Goal: Information Seeking & Learning: Find specific page/section

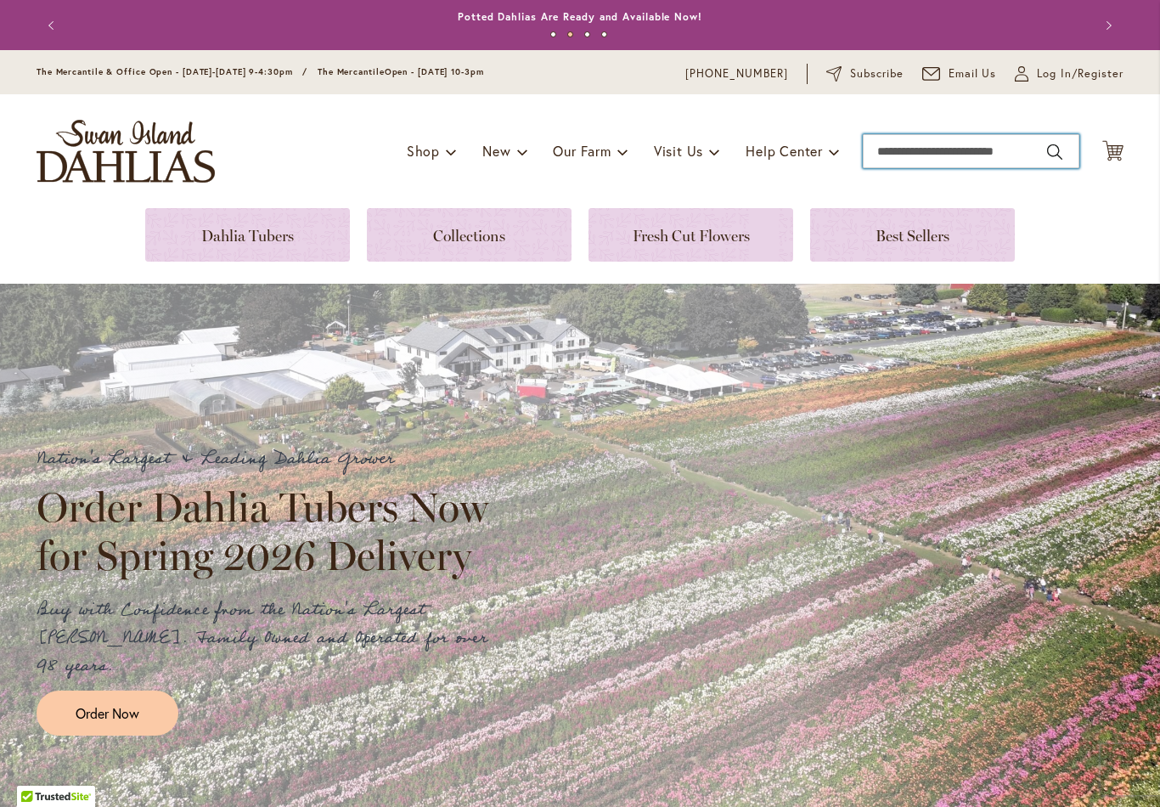
click at [919, 150] on input "Search" at bounding box center [971, 151] width 217 height 34
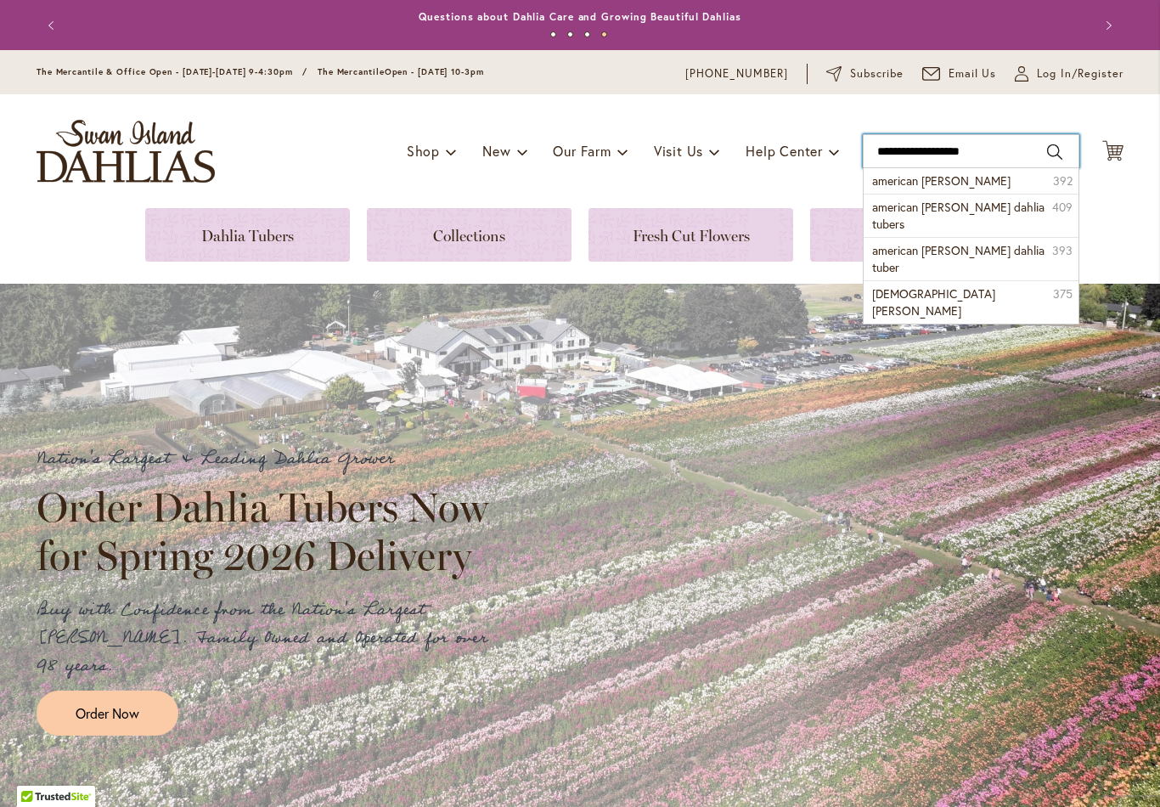
type input "**********"
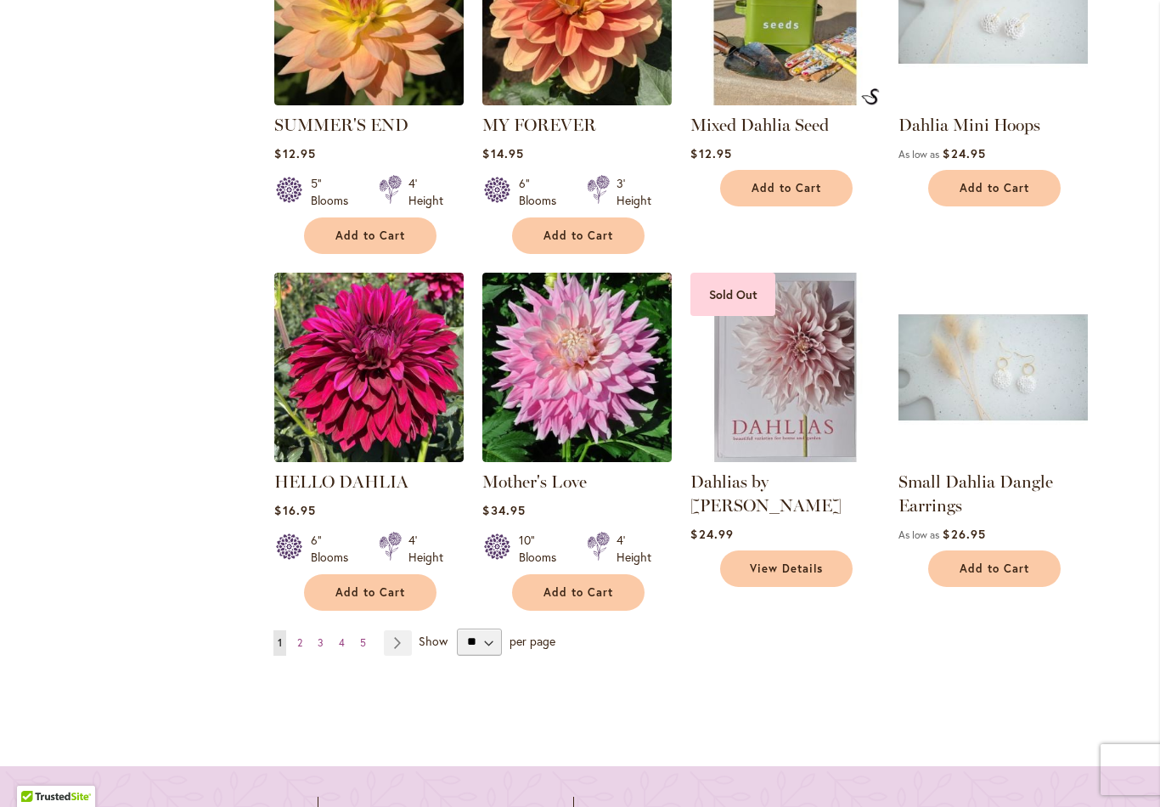
scroll to position [1489, 0]
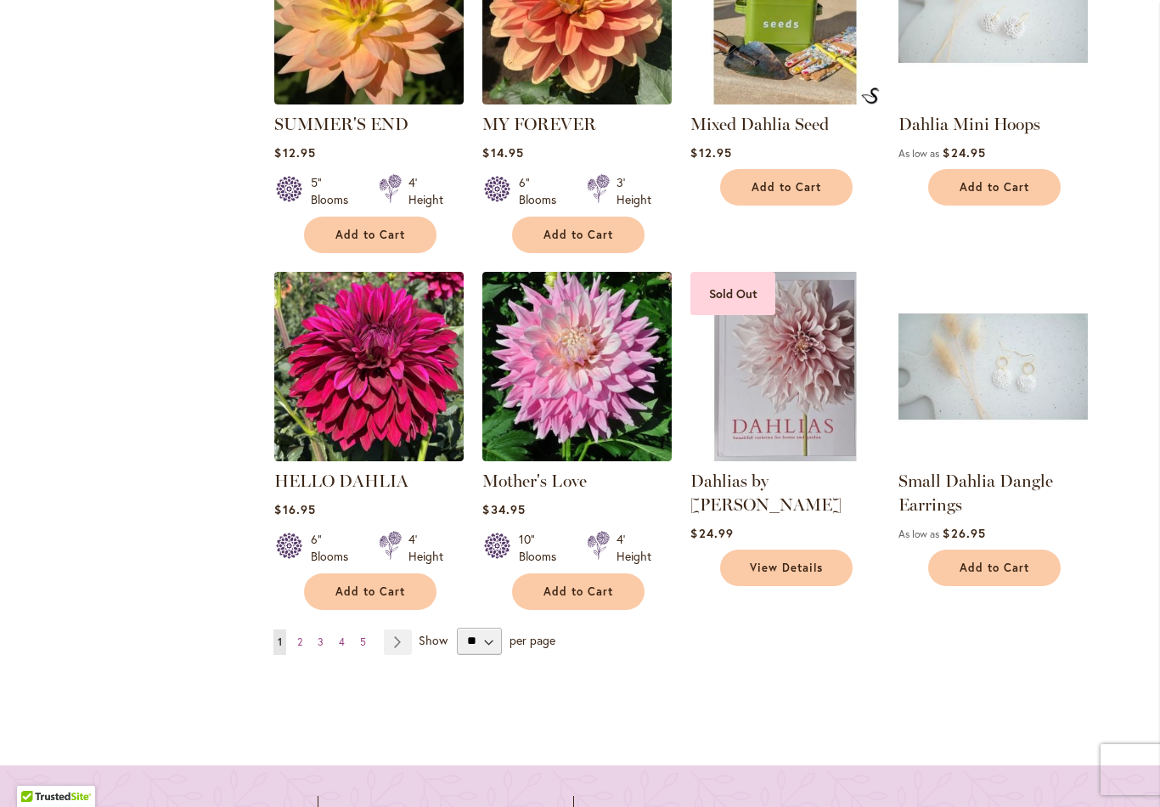
click at [401, 629] on link "Page Next" at bounding box center [398, 641] width 28 height 25
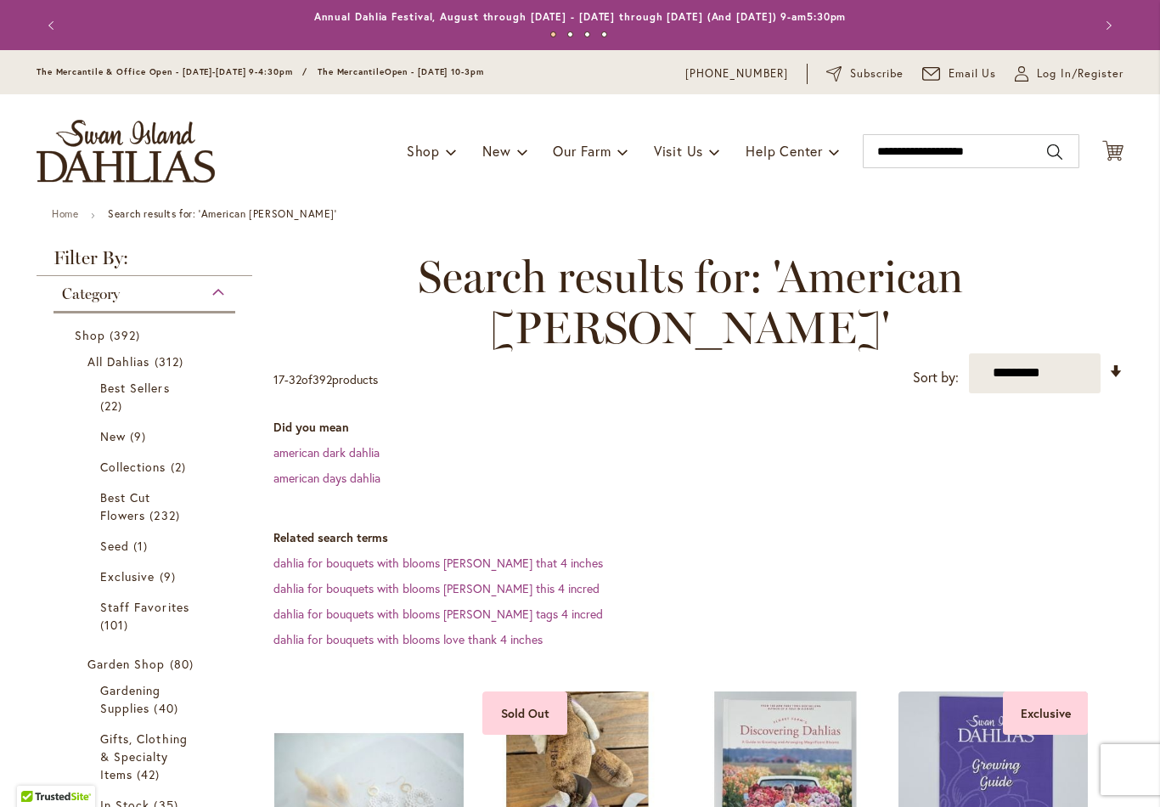
click at [830, 580] on dd "dahlia for bouquets with blooms [PERSON_NAME] this 4 incred" at bounding box center [698, 588] width 850 height 17
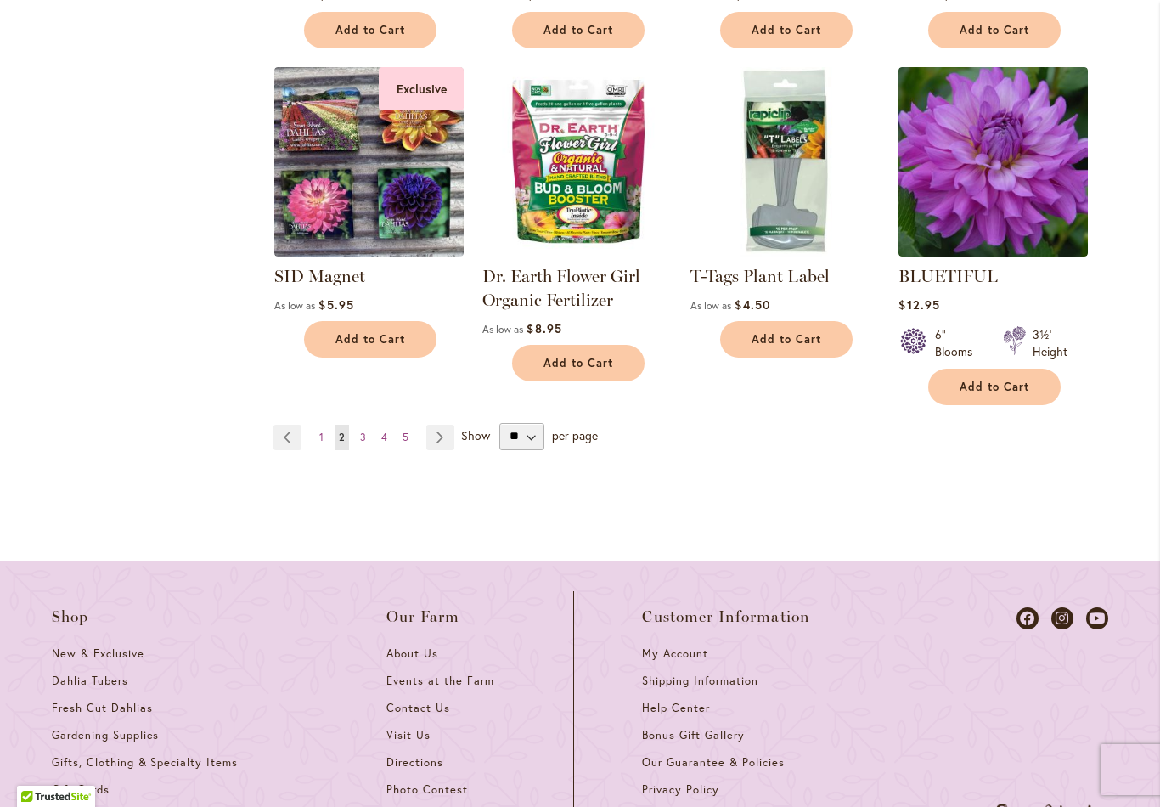
scroll to position [1665, 0]
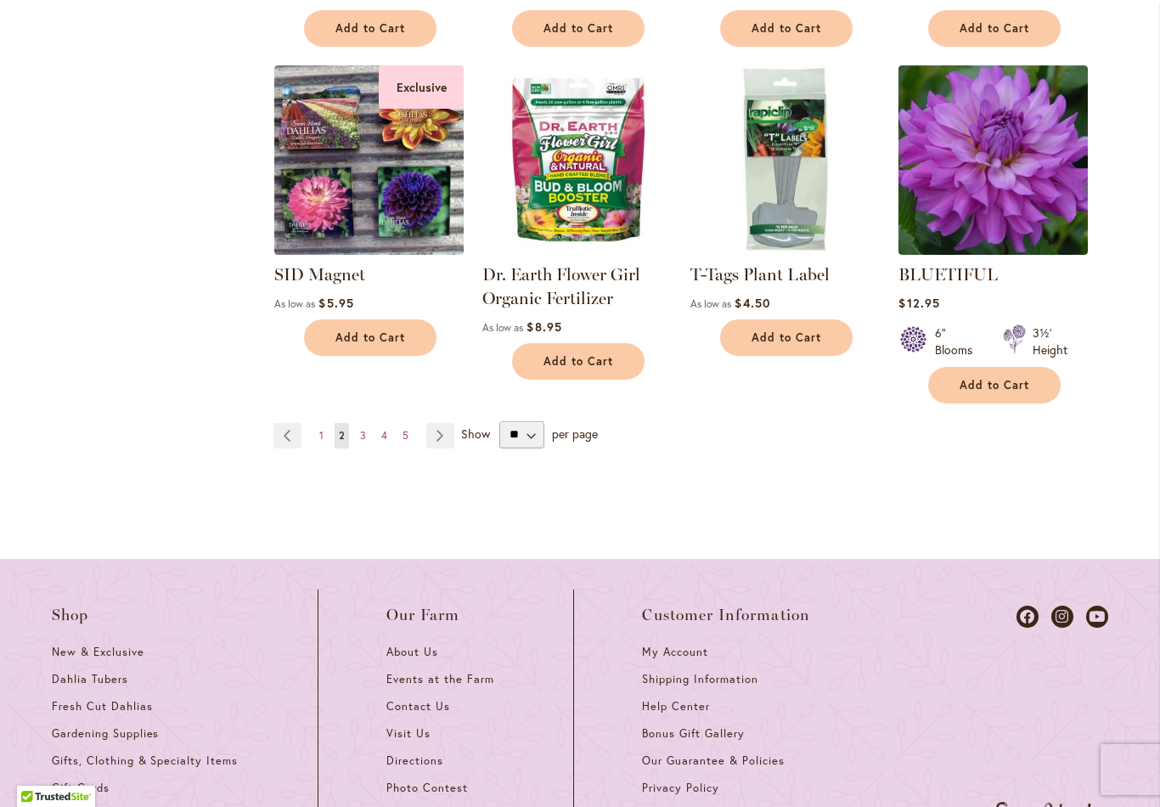
click at [366, 423] on link "Page 3" at bounding box center [363, 435] width 14 height 25
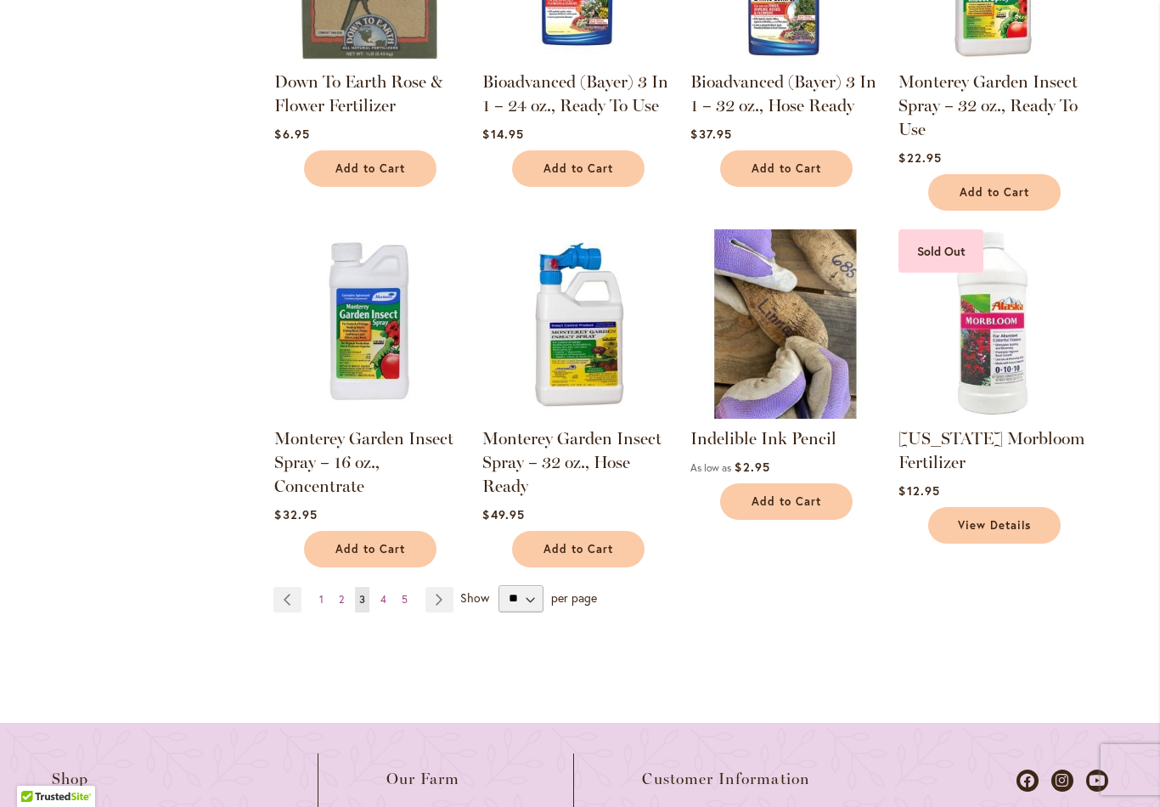
scroll to position [1536, 0]
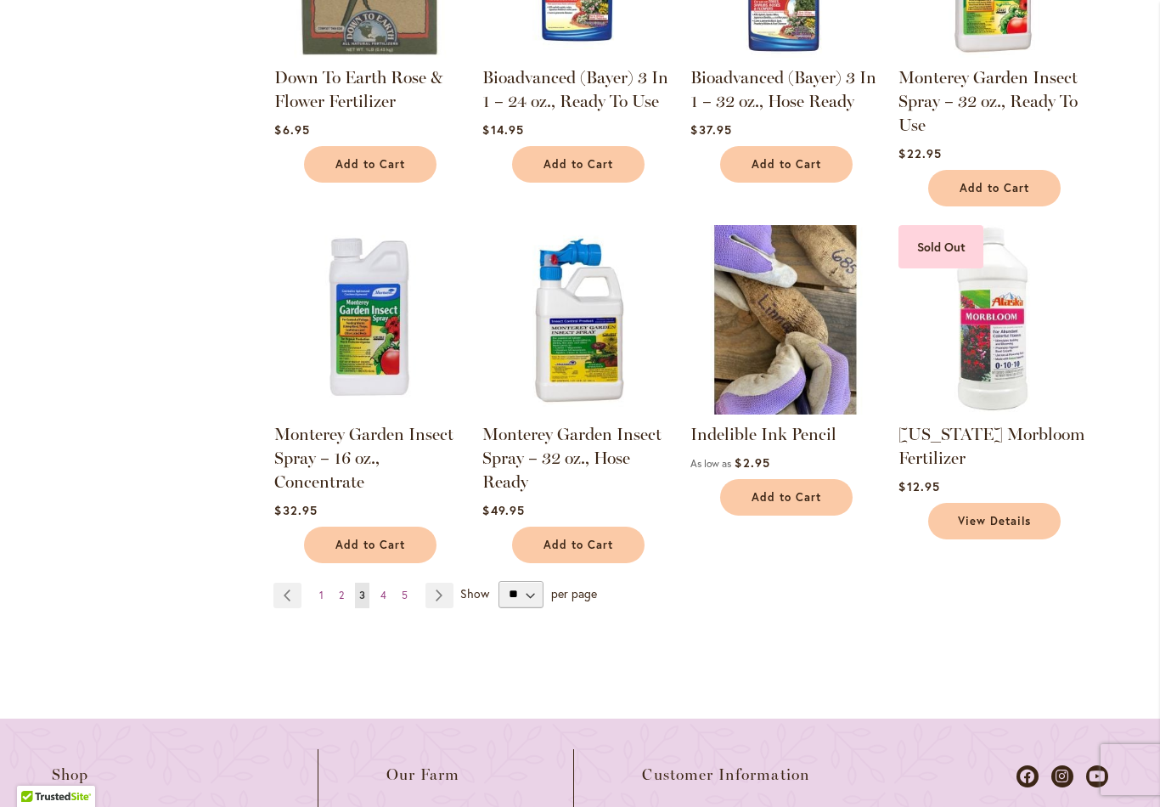
click at [440, 583] on link "Page Next" at bounding box center [439, 595] width 28 height 25
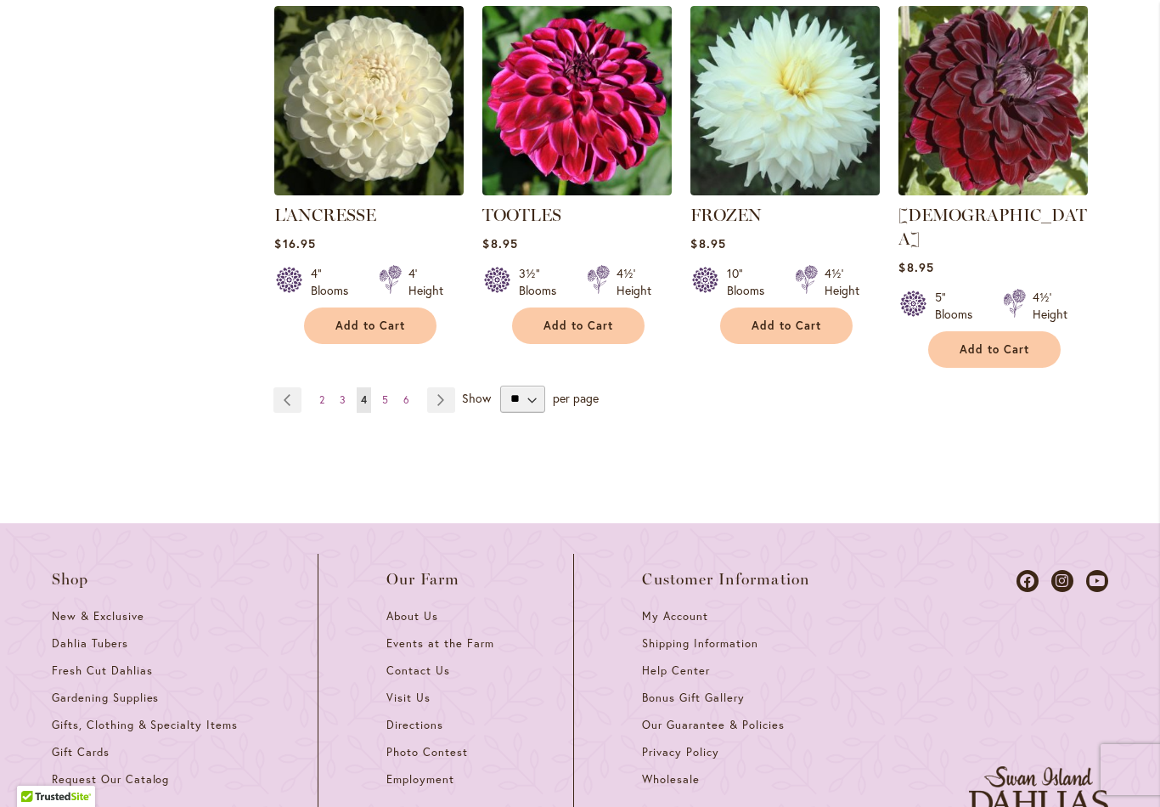
scroll to position [1821, 0]
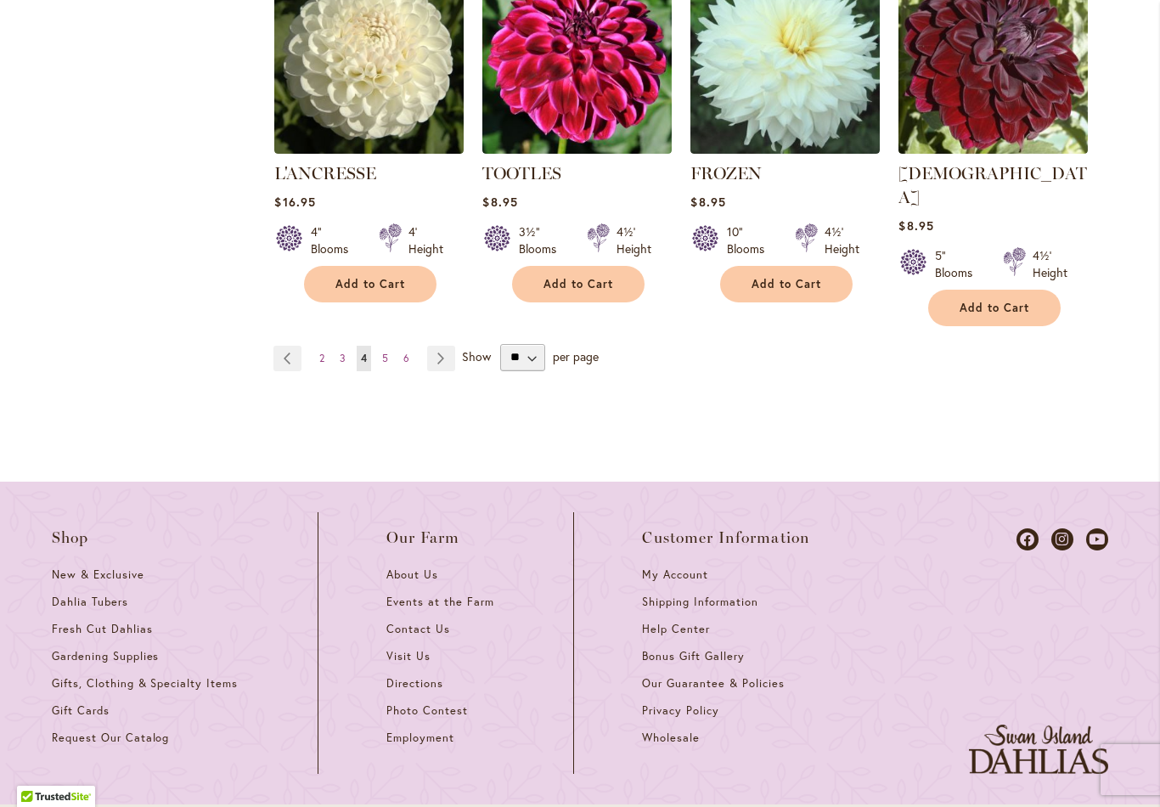
click at [446, 346] on link "Page Next" at bounding box center [441, 358] width 28 height 25
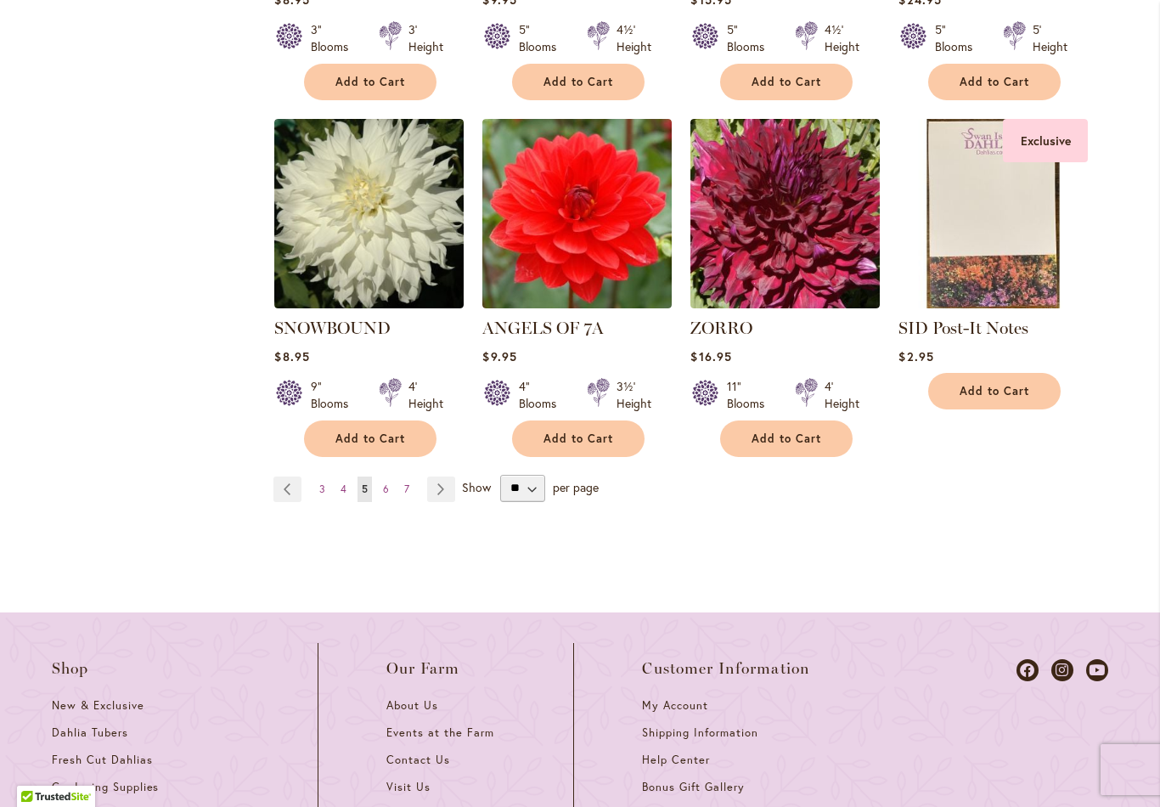
scroll to position [1644, 0]
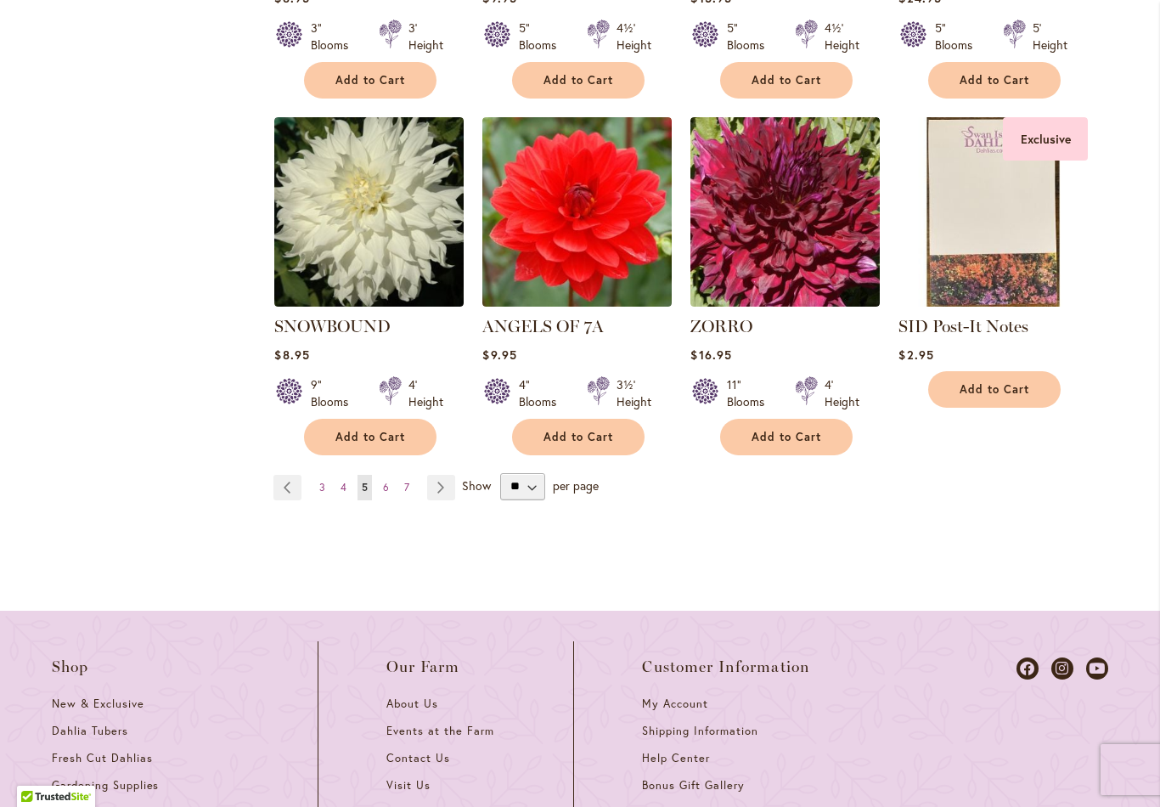
click at [391, 475] on link "Page 6" at bounding box center [386, 487] width 14 height 25
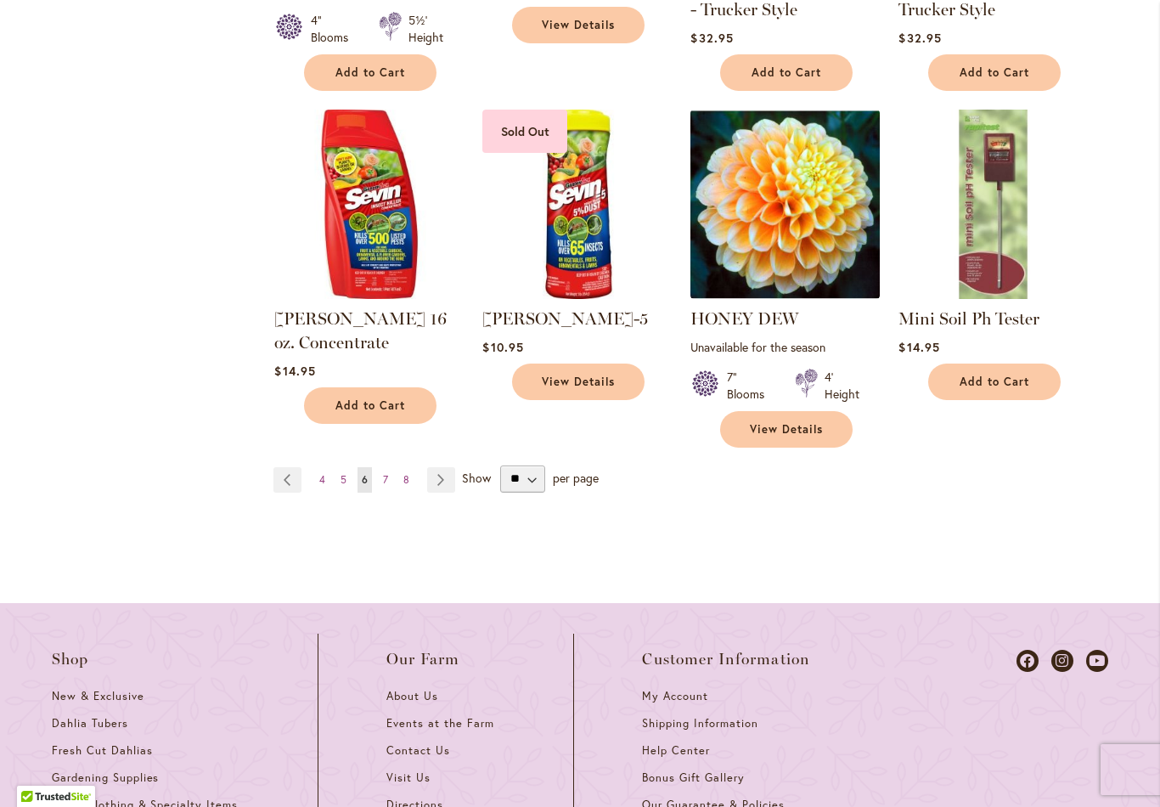
scroll to position [1641, 0]
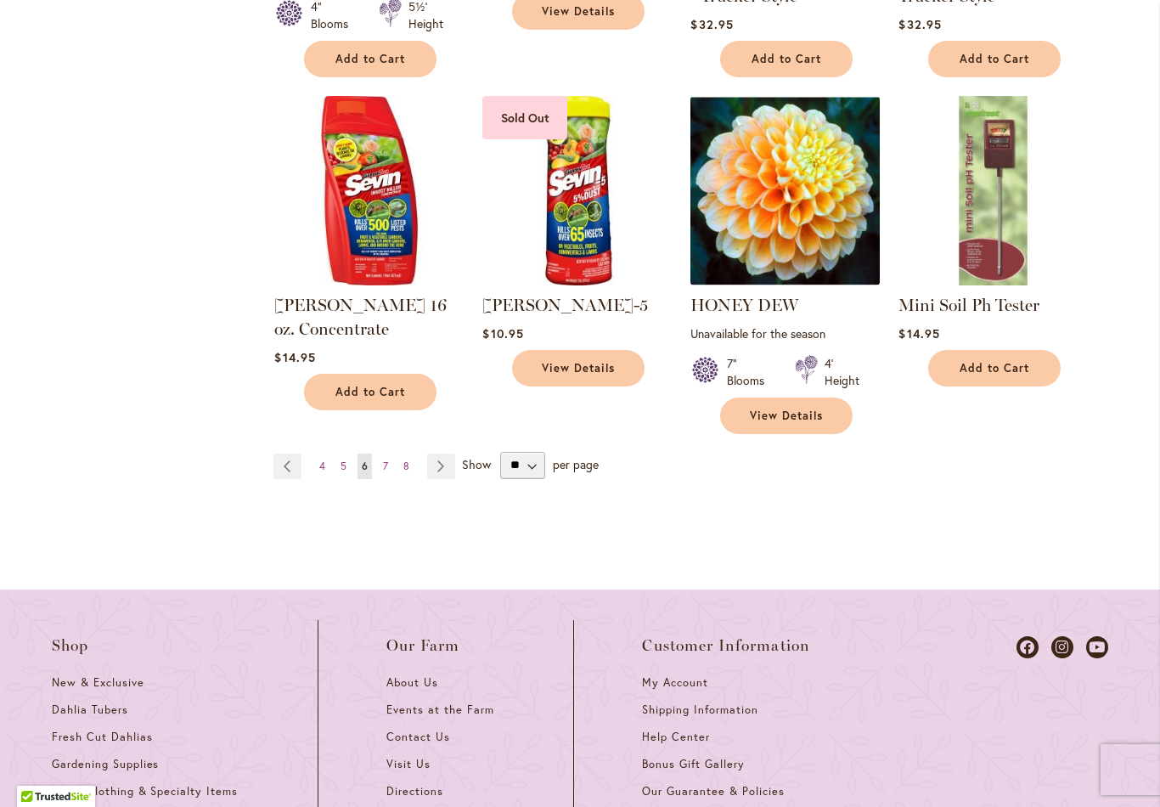
click at [440, 453] on link "Page Next" at bounding box center [441, 465] width 28 height 25
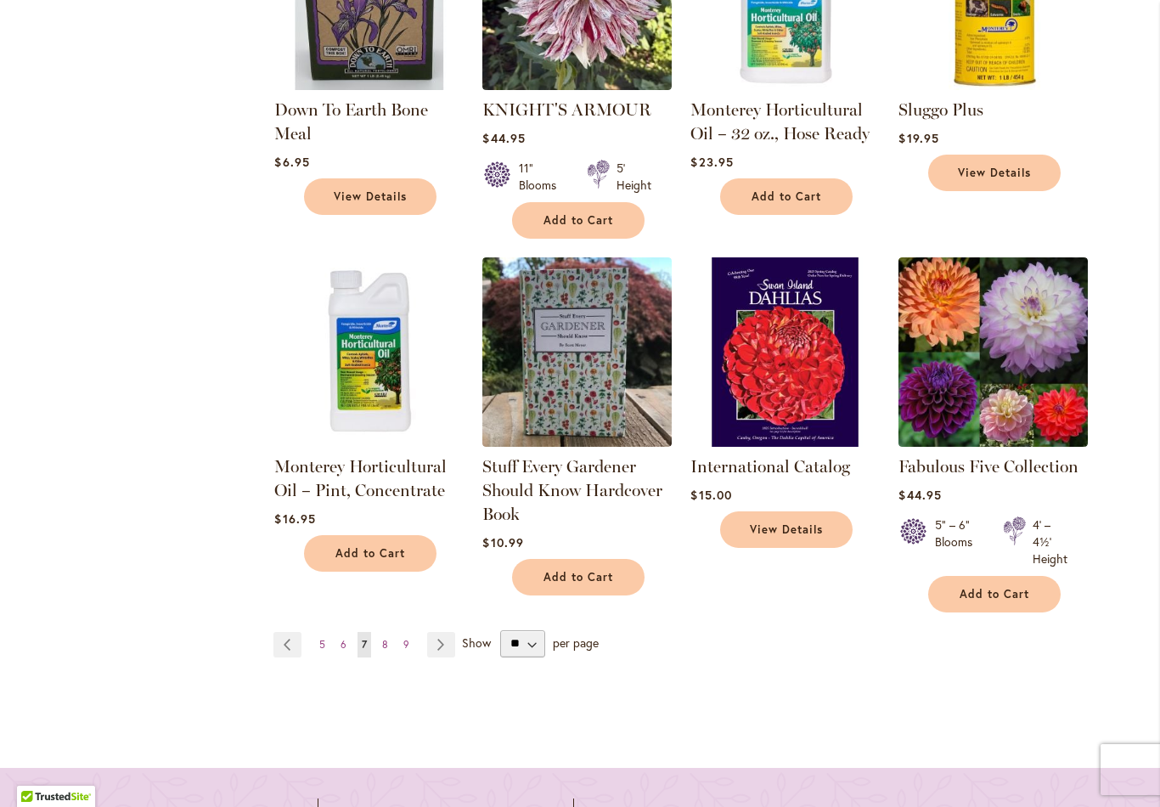
scroll to position [1487, 0]
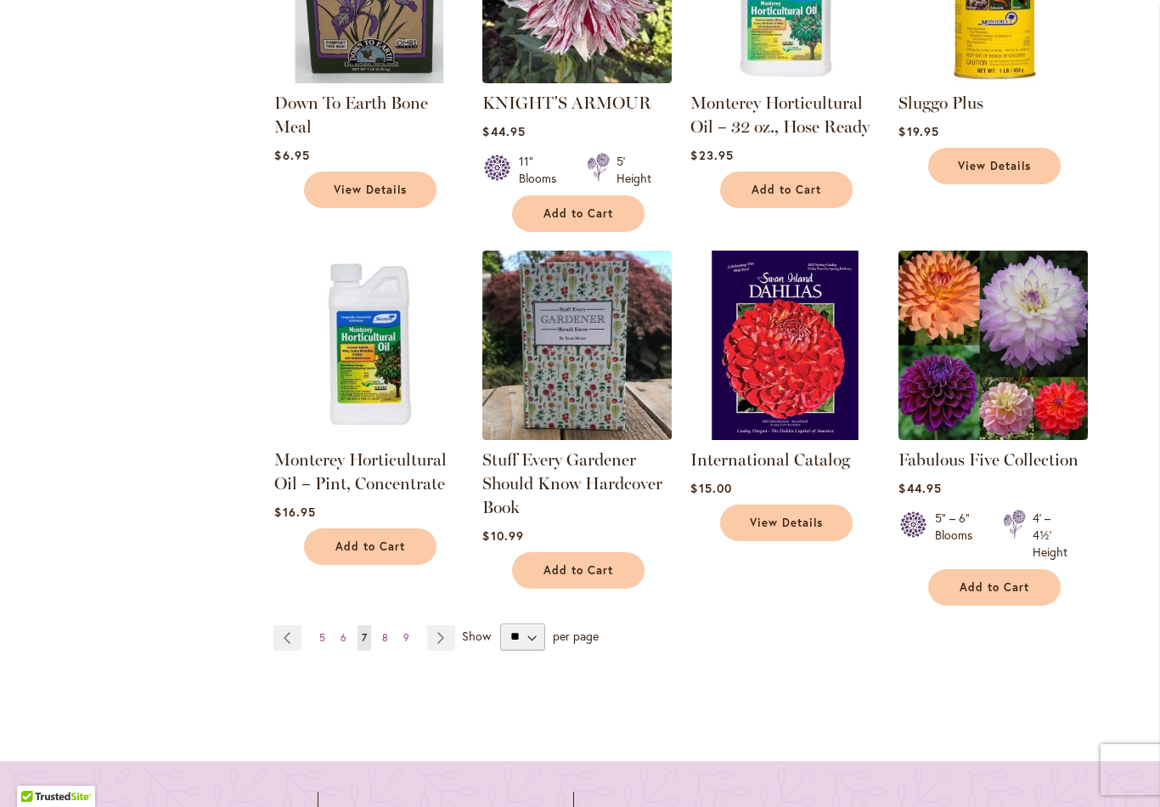
click at [438, 625] on link "Page Next" at bounding box center [441, 637] width 28 height 25
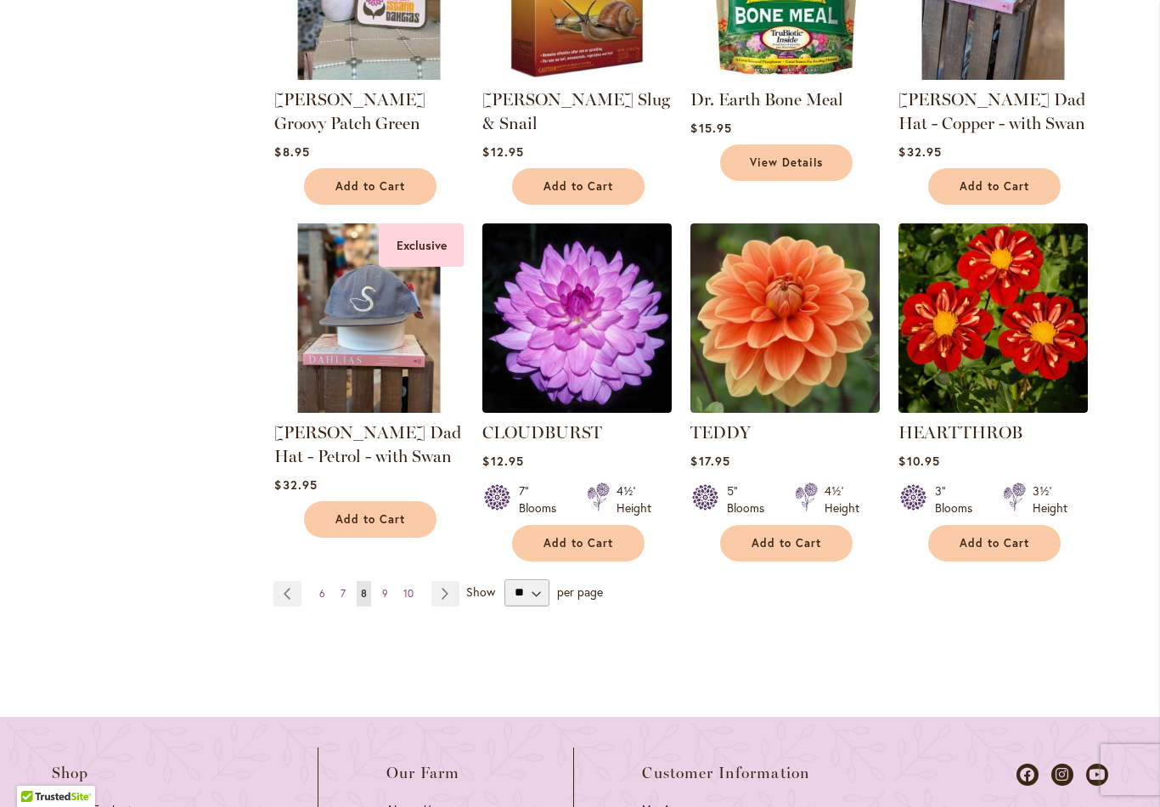
scroll to position [1468, 0]
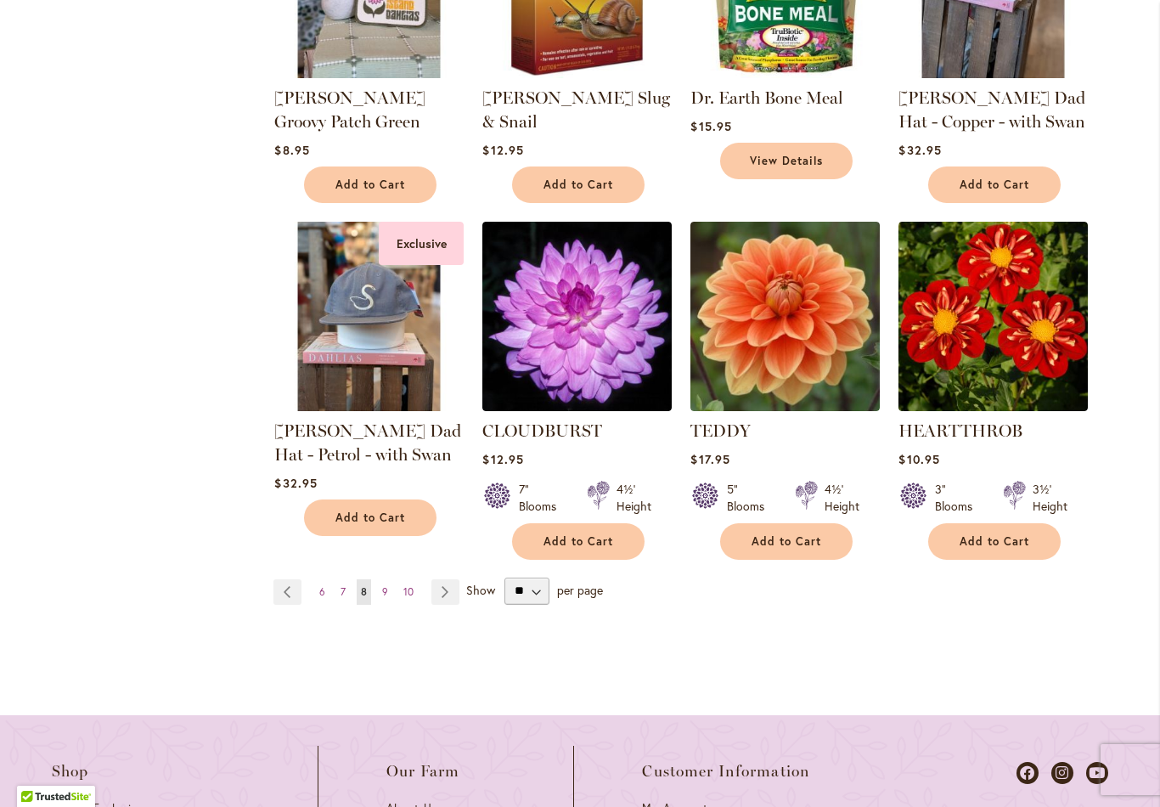
click at [453, 579] on link "Page Next" at bounding box center [445, 591] width 28 height 25
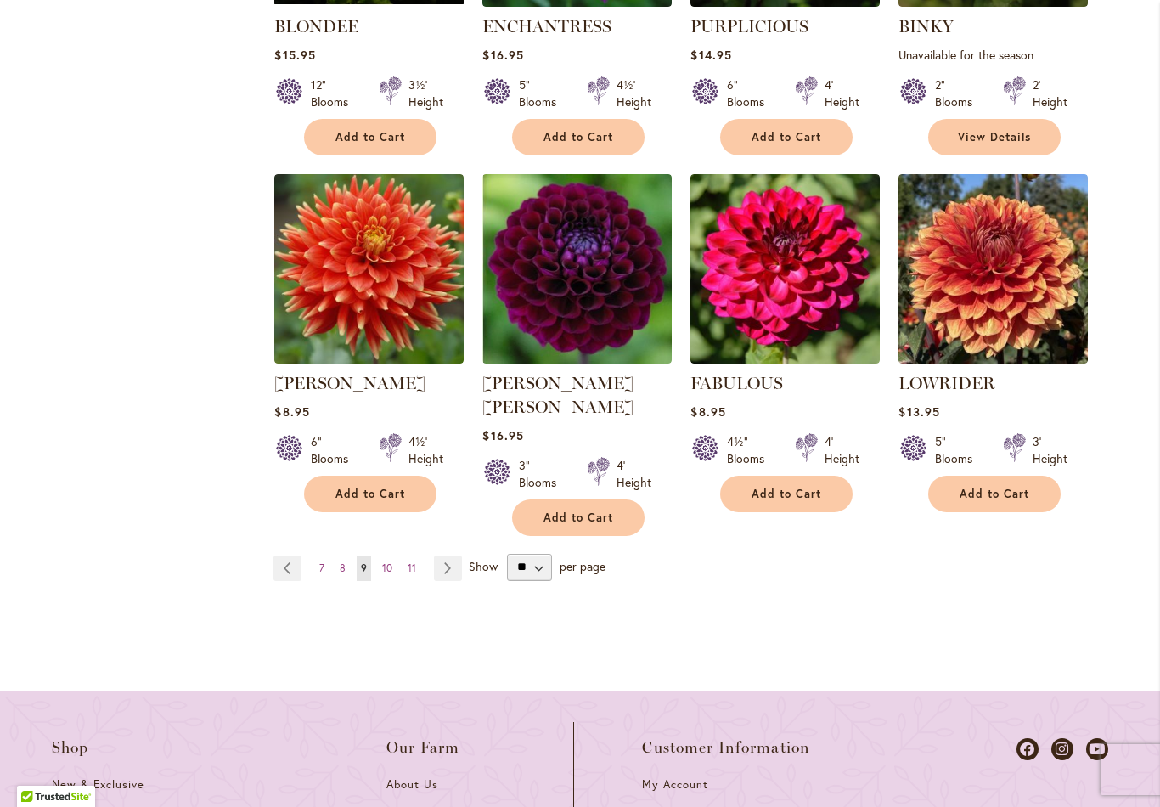
scroll to position [1612, 0]
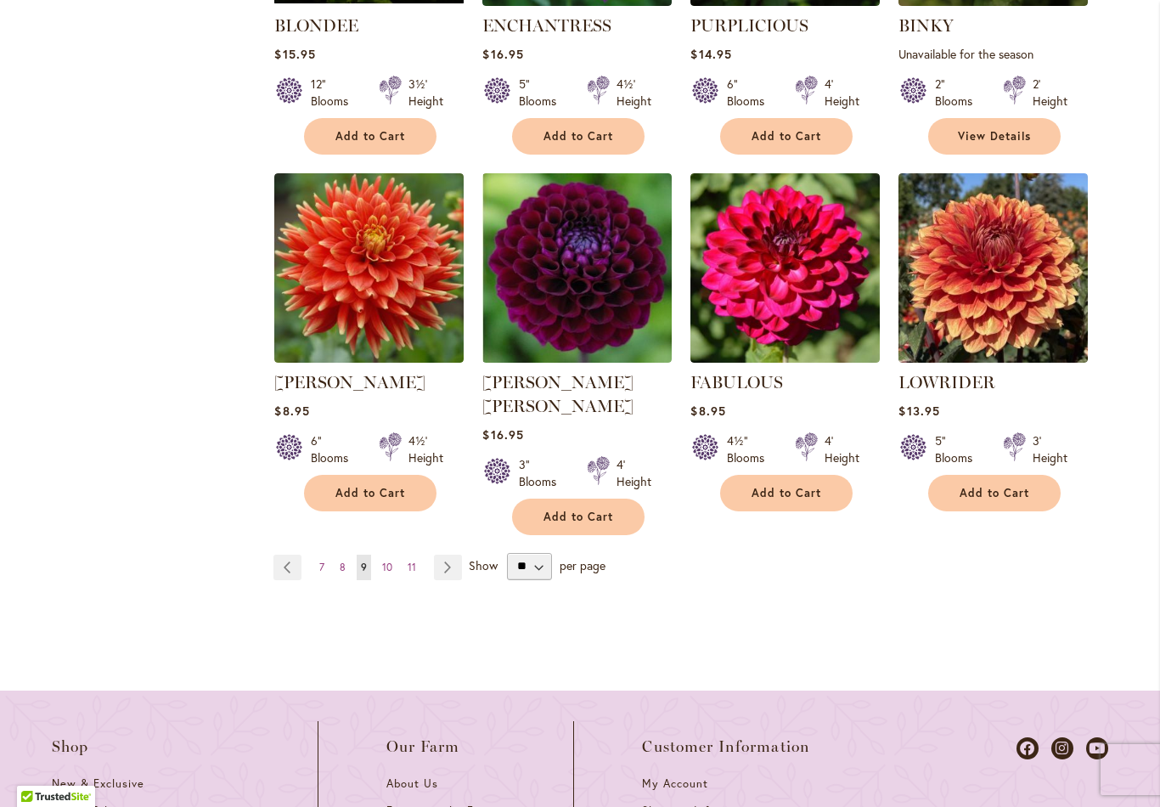
click at [449, 554] on link "Page Next" at bounding box center [448, 566] width 28 height 25
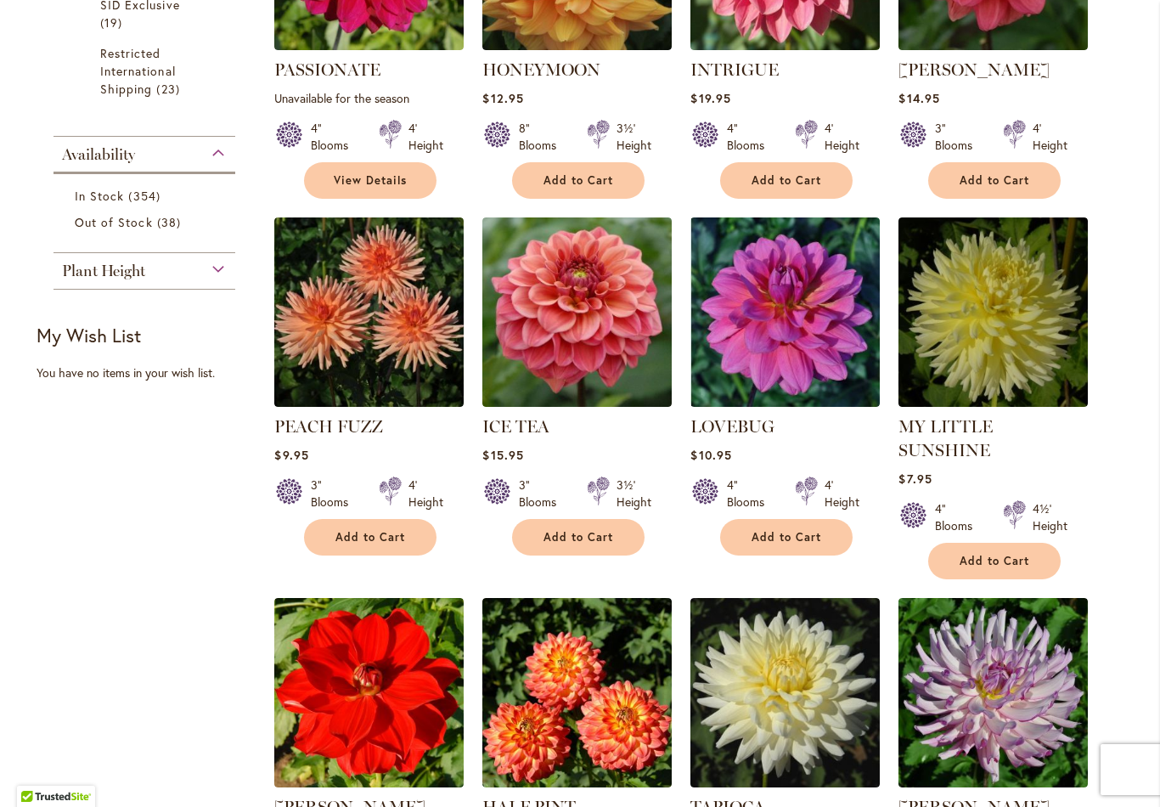
scroll to position [831, 0]
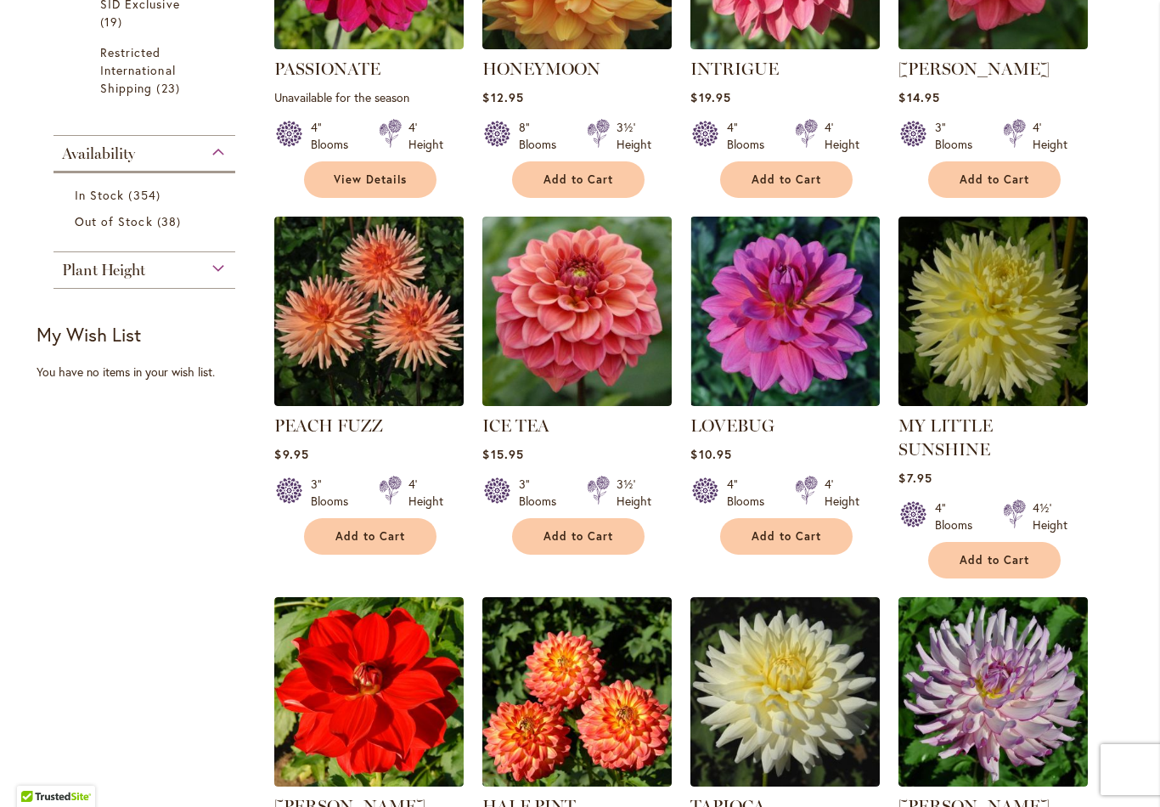
click at [583, 290] on img at bounding box center [576, 311] width 189 height 189
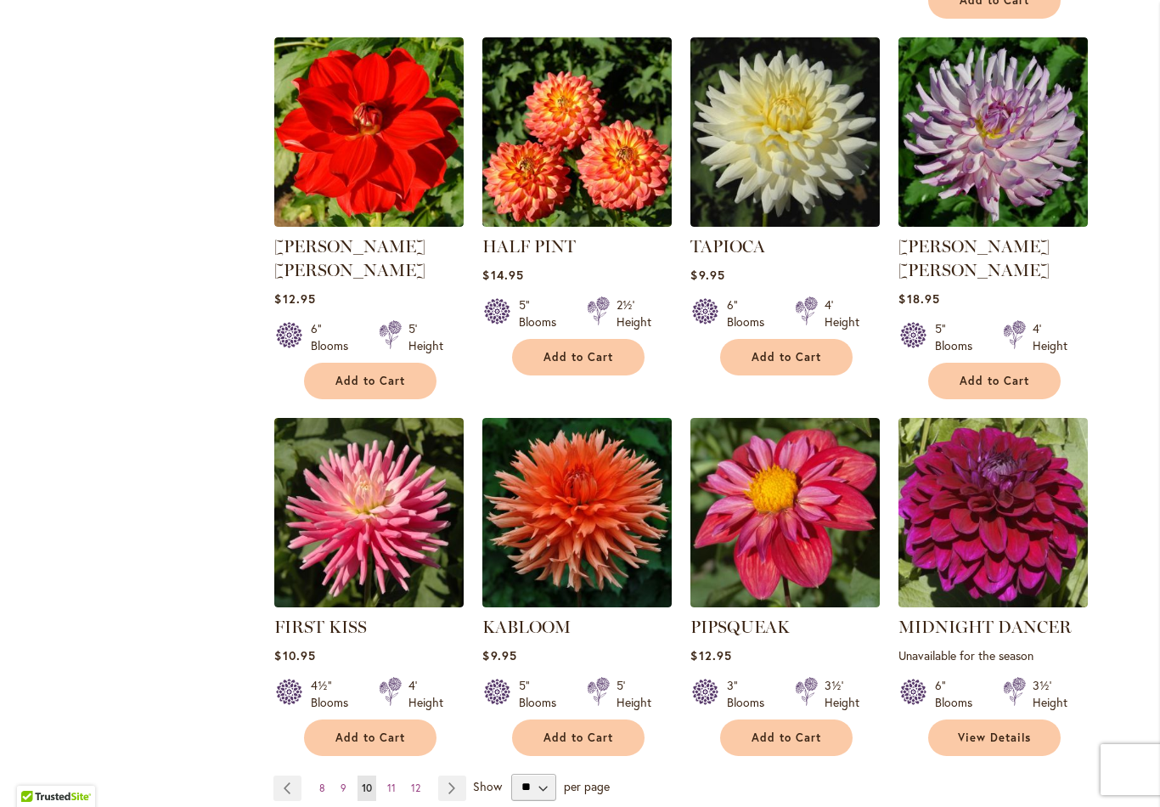
scroll to position [1393, 0]
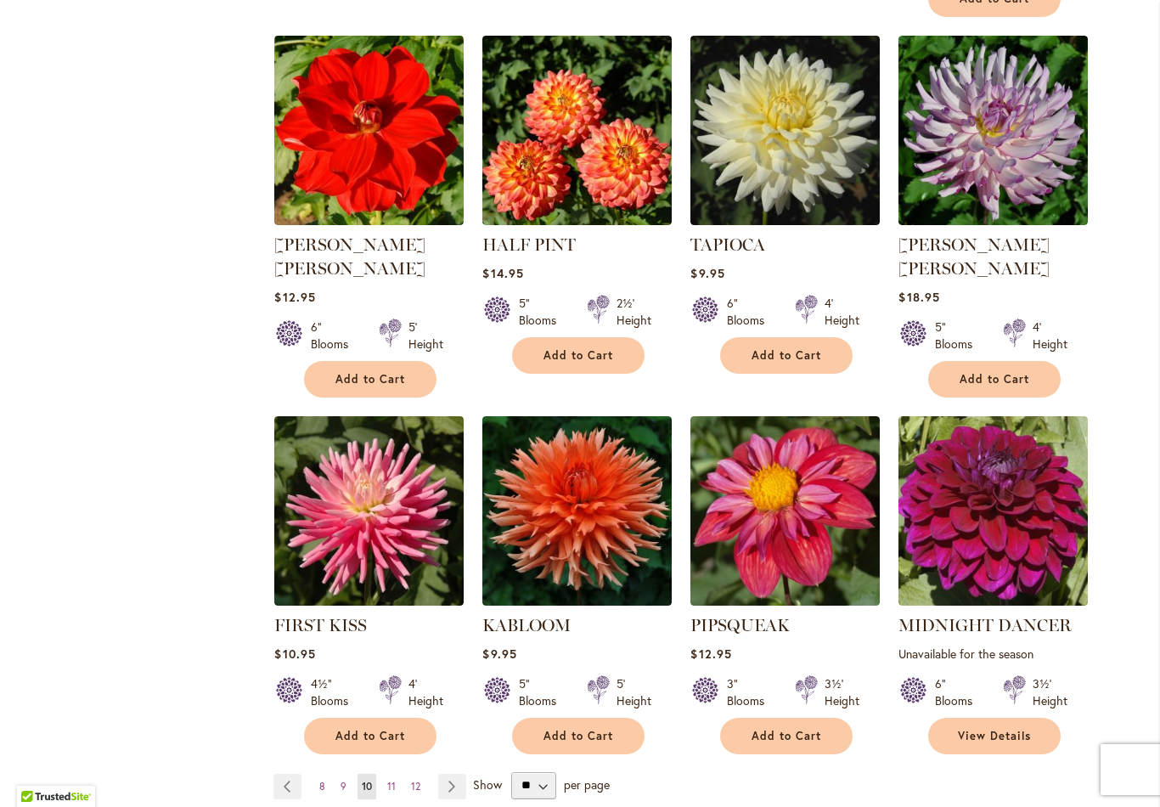
click at [453, 774] on link "Page Next" at bounding box center [452, 786] width 28 height 25
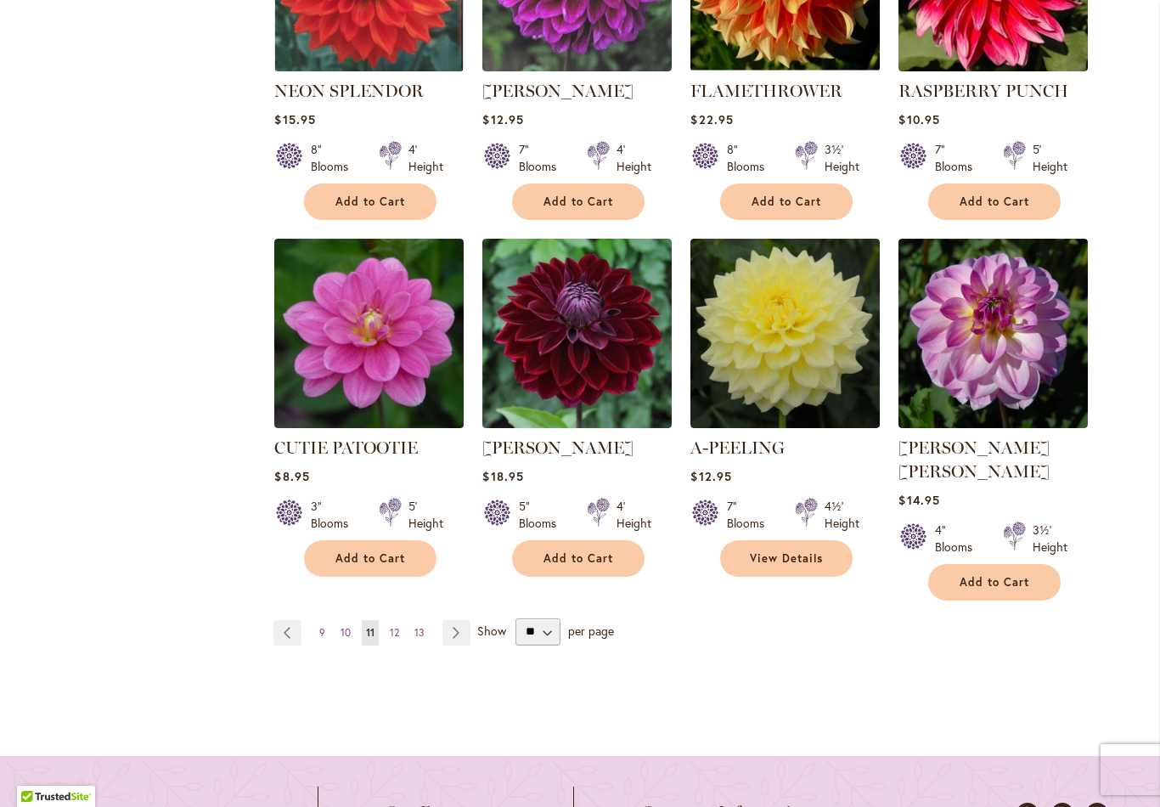
scroll to position [1522, 0]
click at [462, 620] on link "Page Next" at bounding box center [456, 632] width 28 height 25
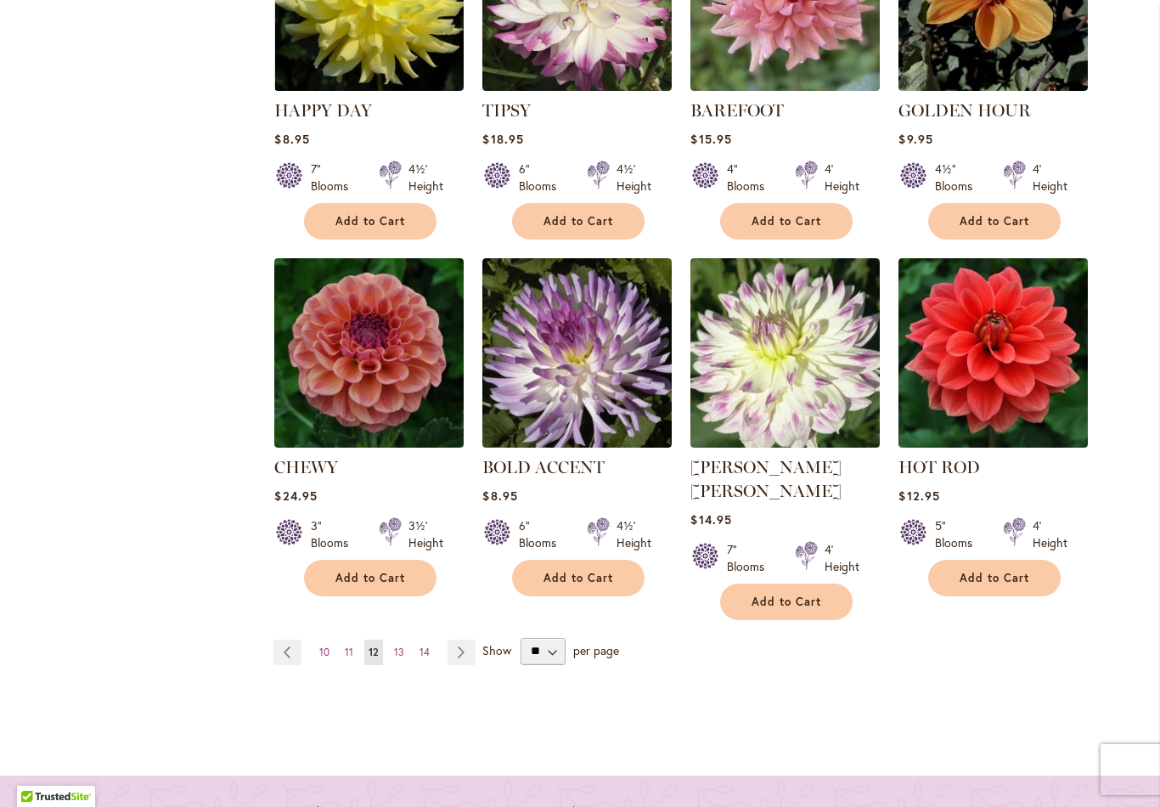
scroll to position [1528, 0]
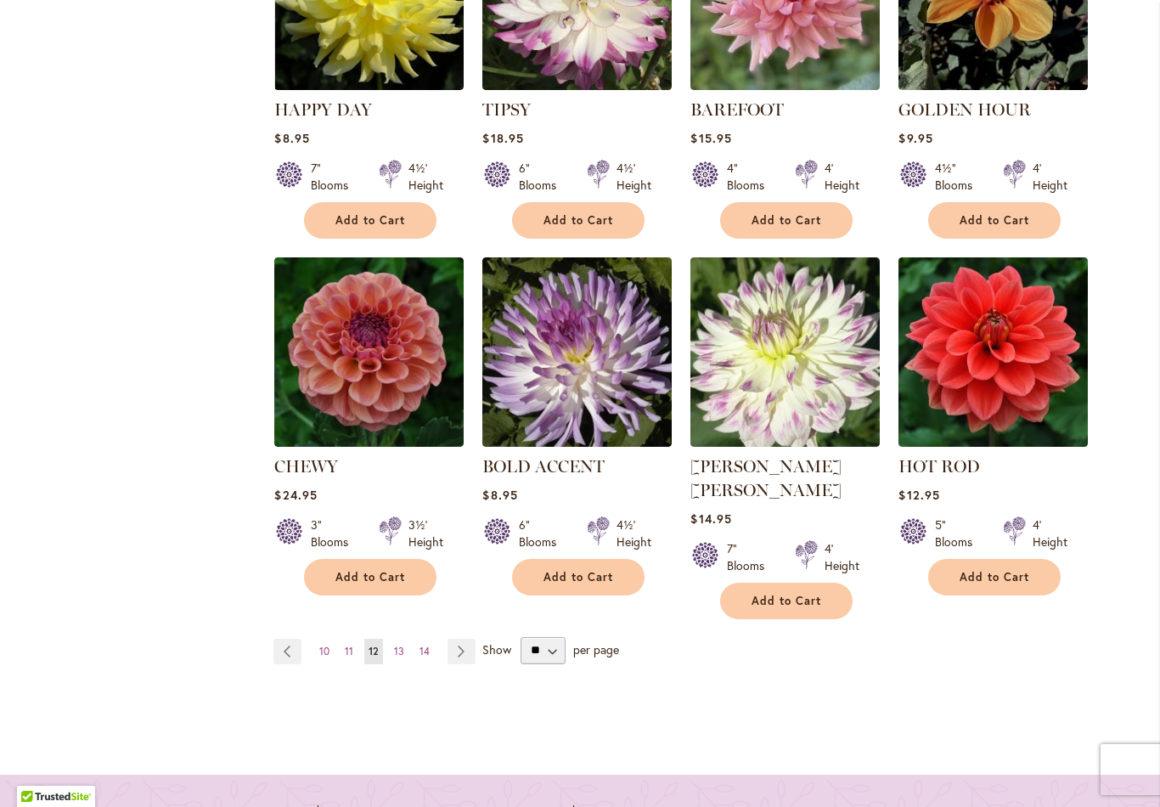
click at [462, 639] on link "Page Next" at bounding box center [461, 651] width 28 height 25
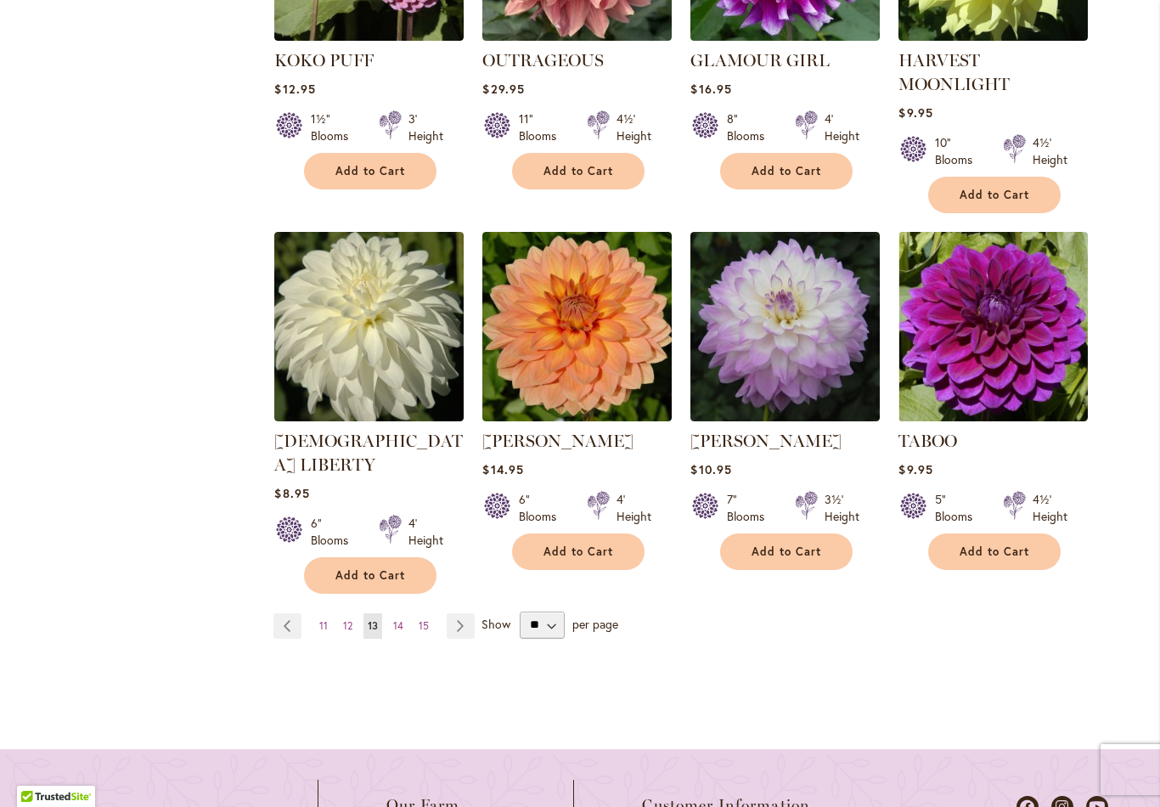
scroll to position [1554, 0]
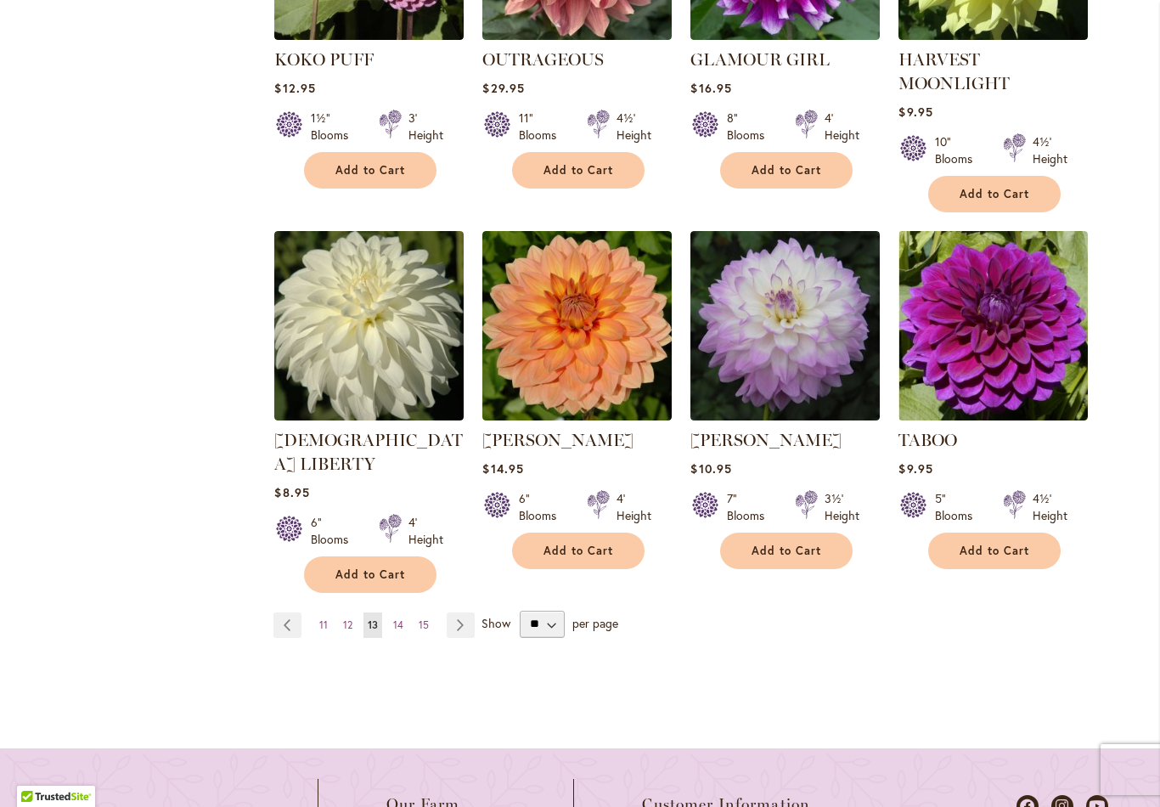
click at [459, 612] on link "Page Next" at bounding box center [461, 624] width 28 height 25
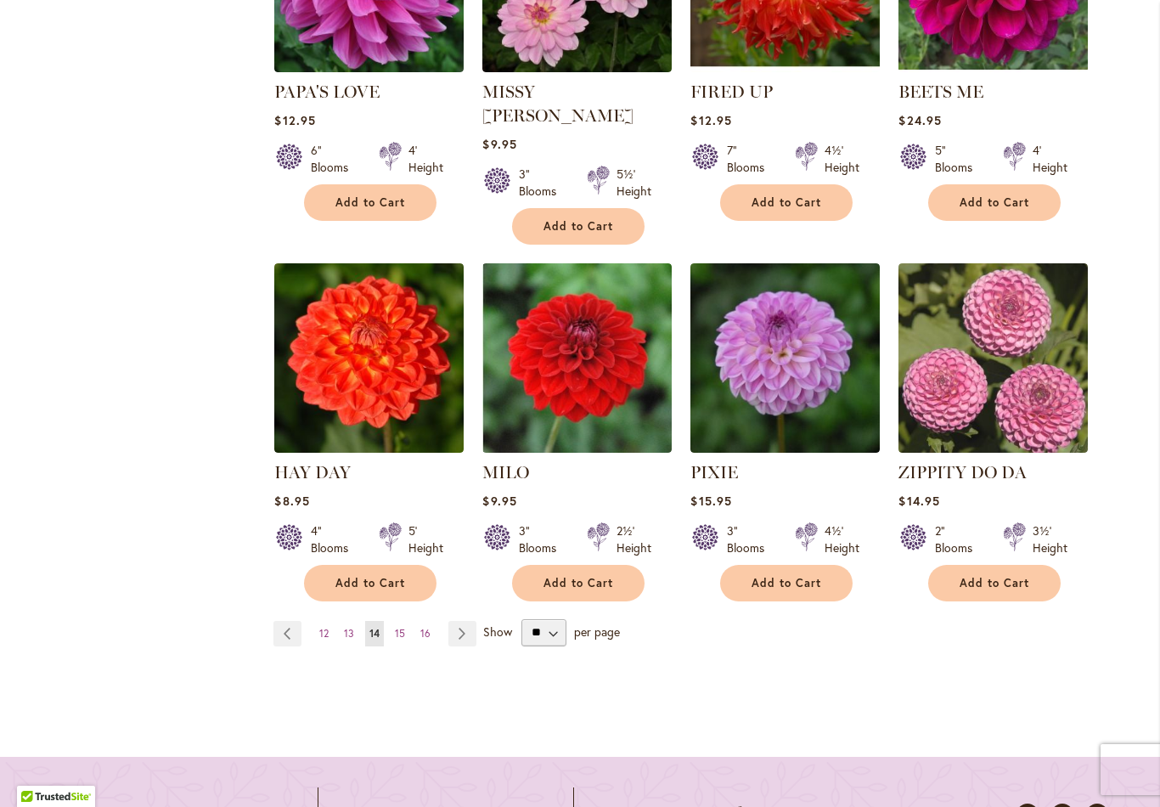
scroll to position [1534, 0]
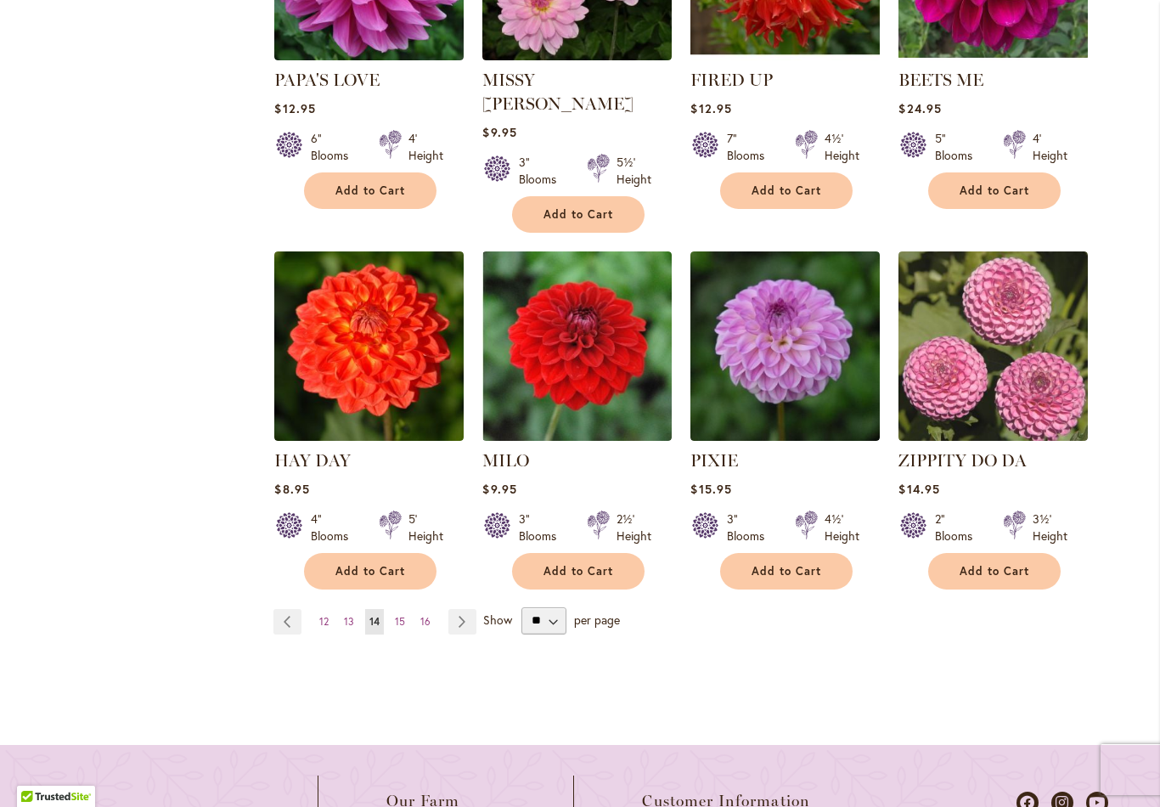
click at [461, 609] on link "Page Next" at bounding box center [462, 621] width 28 height 25
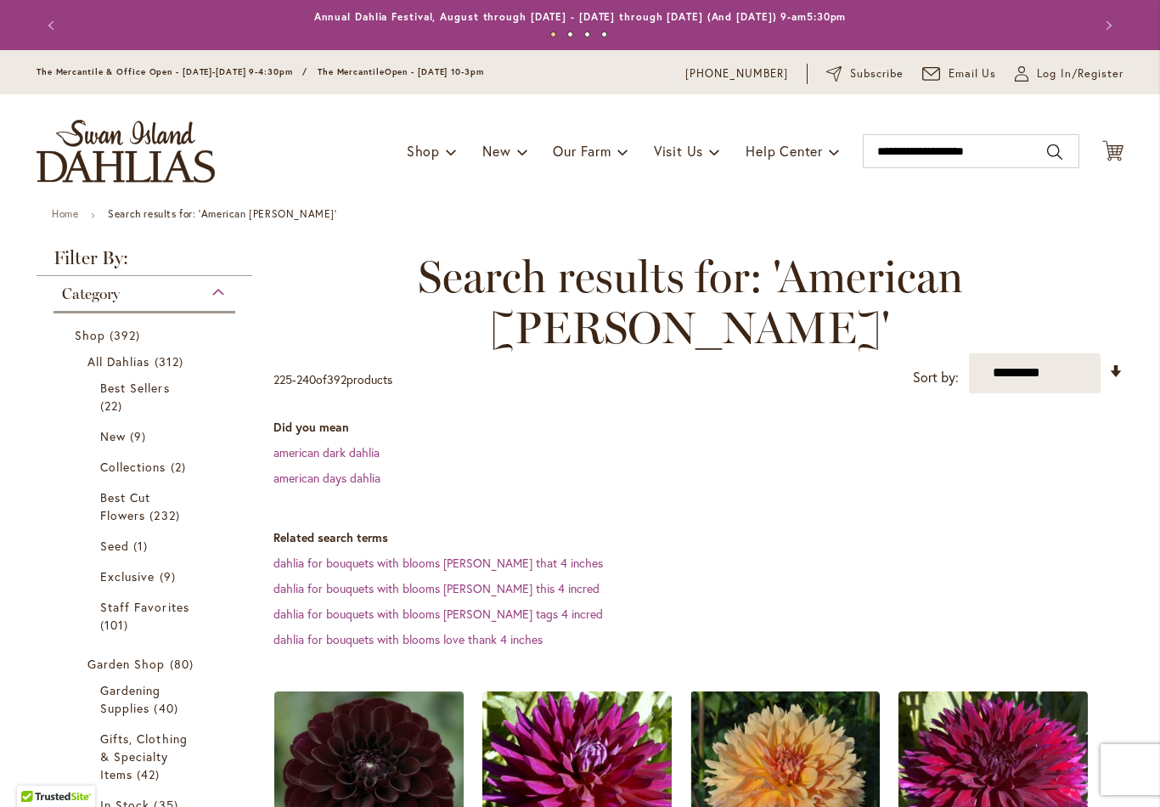
click at [859, 554] on dd "dahlia for bouquets with blooms [PERSON_NAME] that 4 inches" at bounding box center [698, 562] width 850 height 17
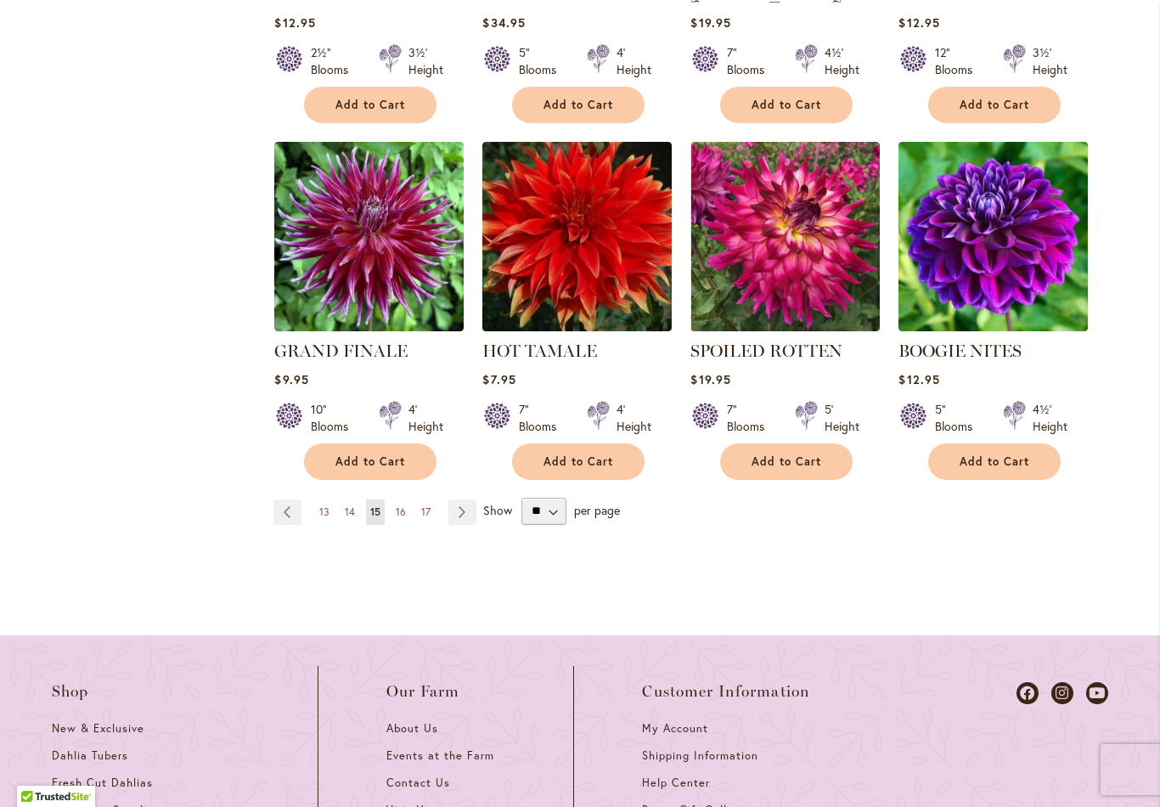
scroll to position [1620, 0]
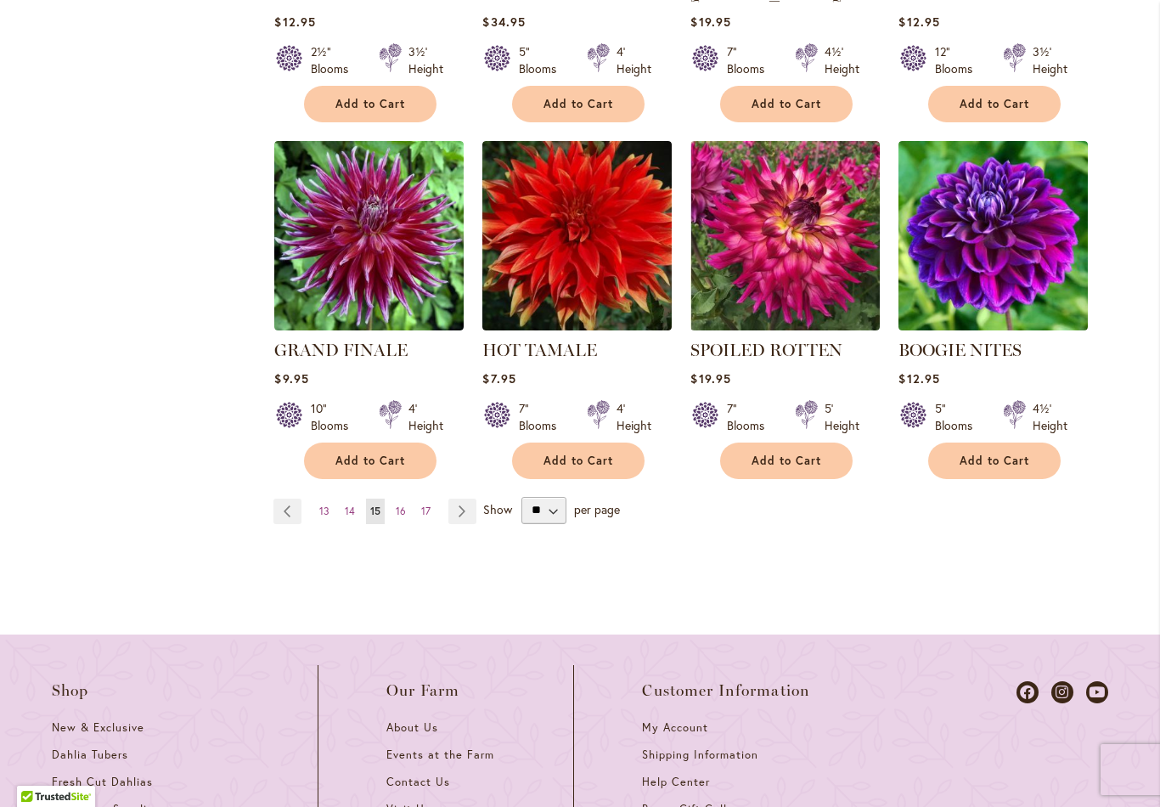
click at [463, 498] on link "Page Next" at bounding box center [462, 510] width 28 height 25
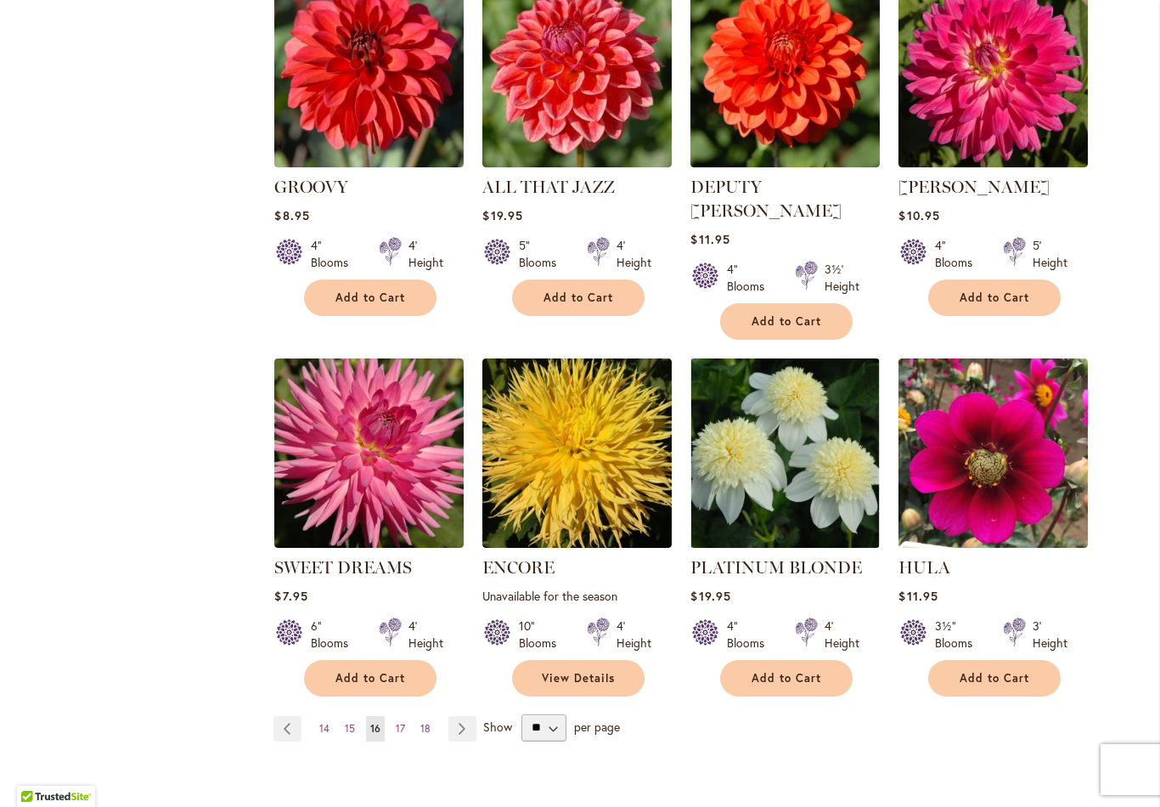
scroll to position [1499, 0]
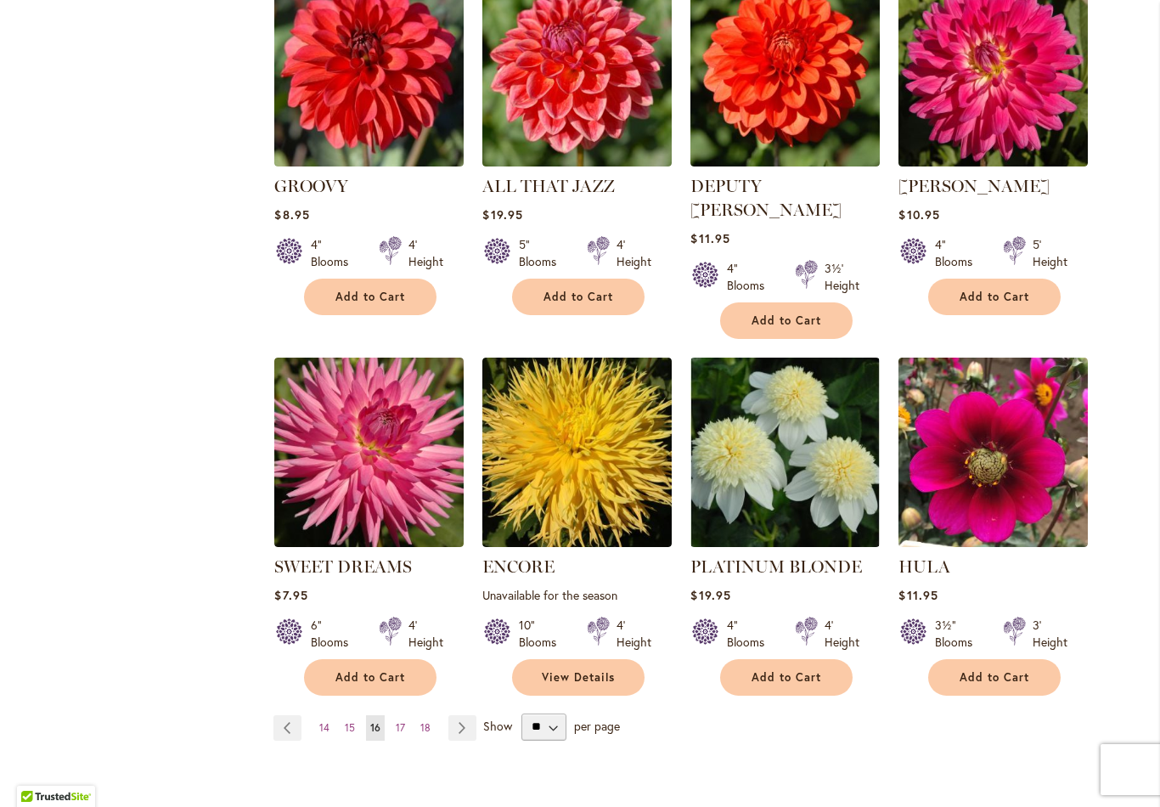
click at [458, 715] on link "Page Next" at bounding box center [462, 727] width 28 height 25
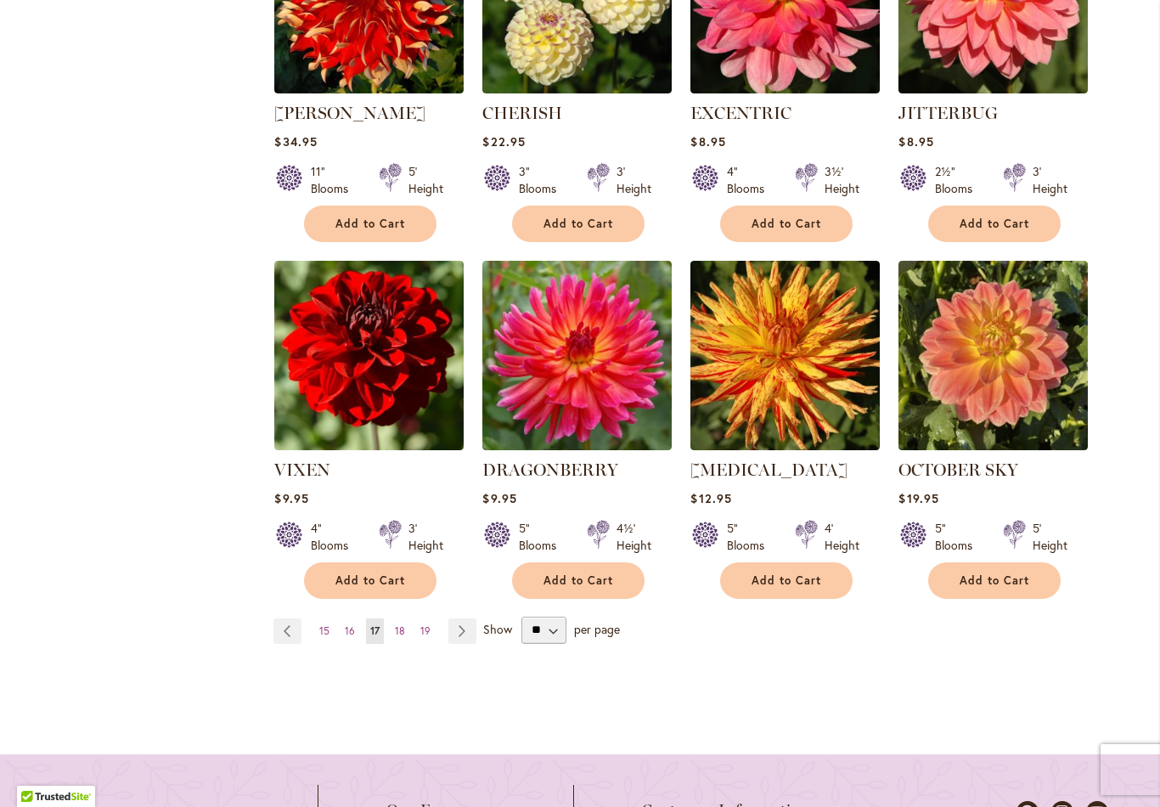
scroll to position [1525, 0]
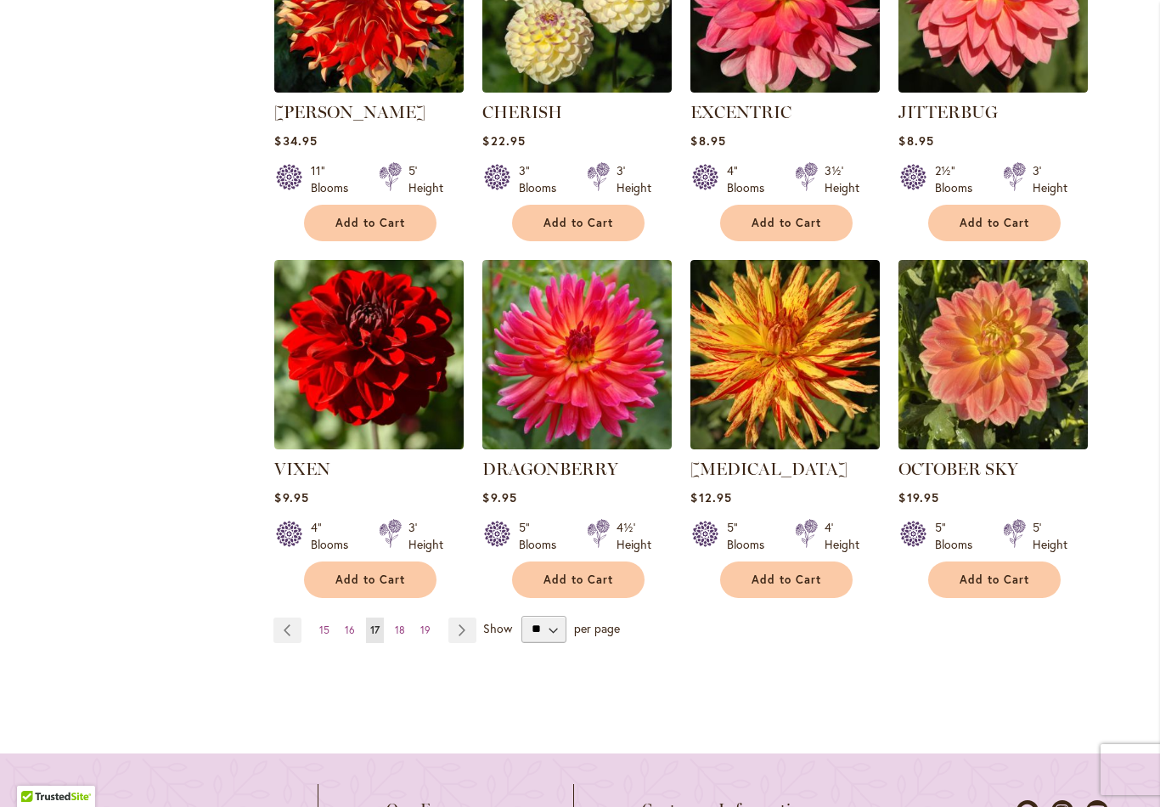
click at [462, 617] on link "Page Next" at bounding box center [462, 629] width 28 height 25
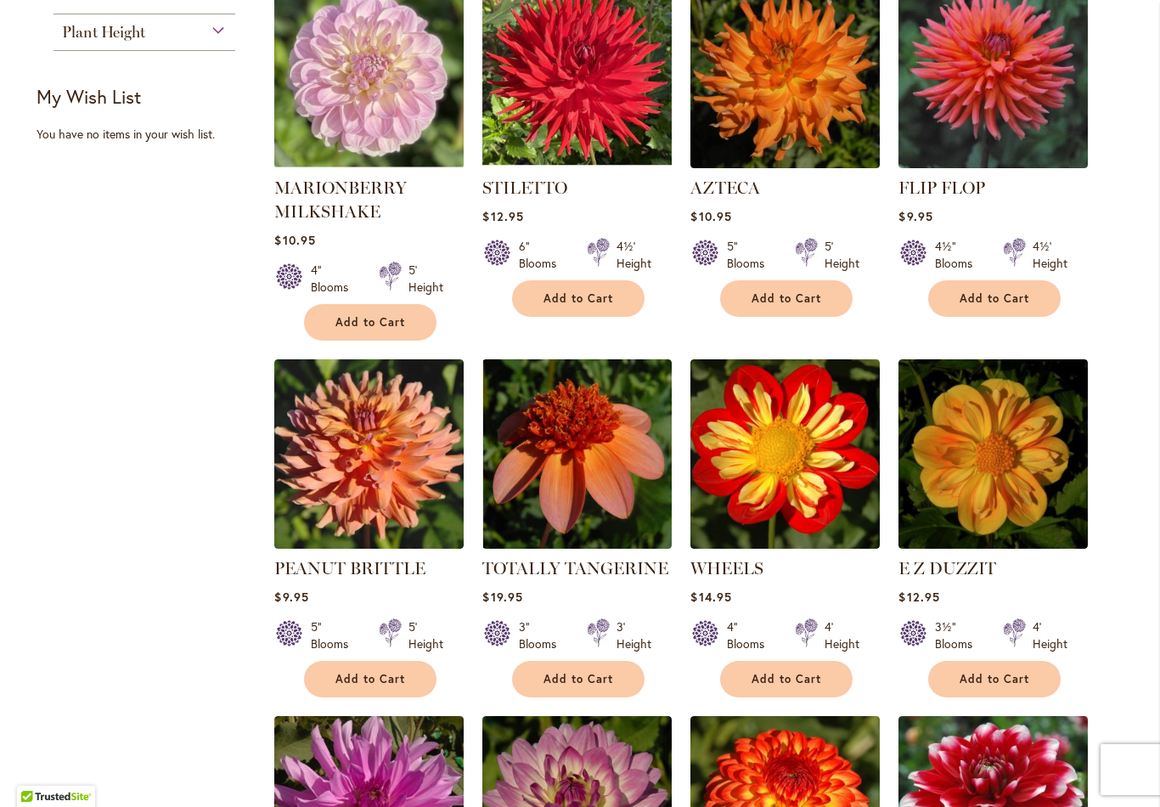
scroll to position [1070, 0]
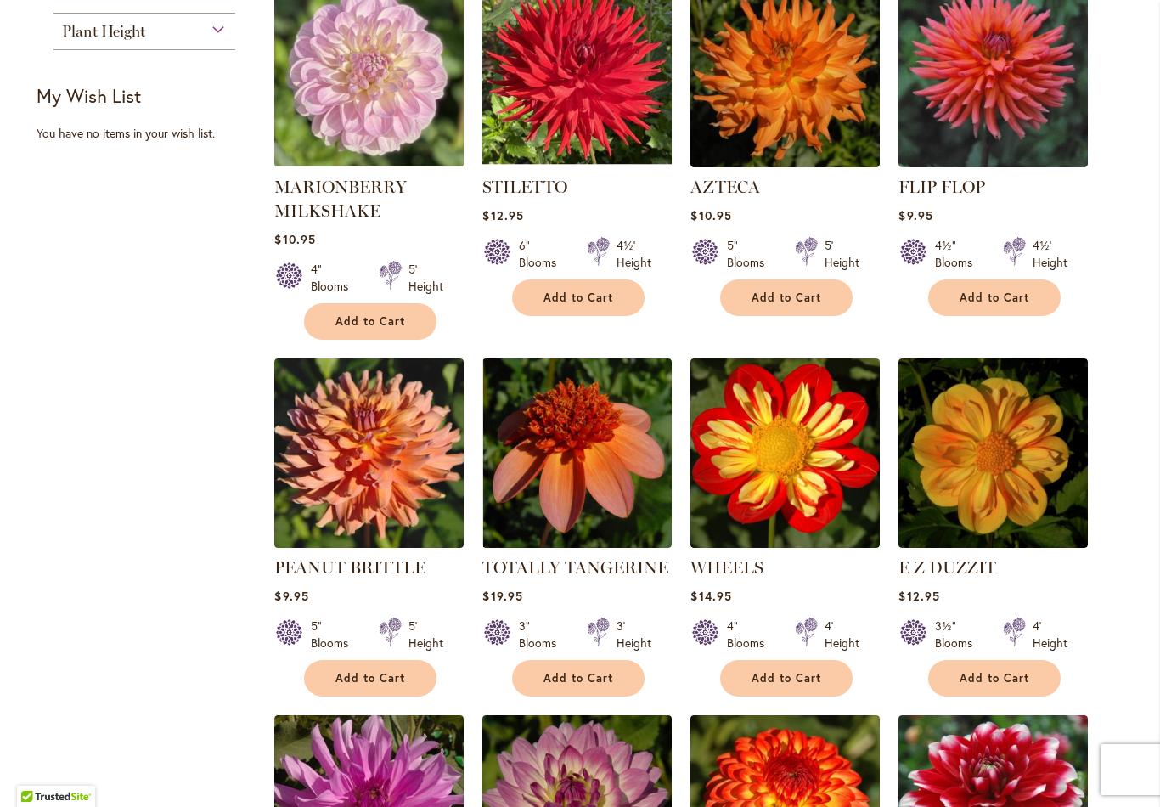
click at [1060, 617] on div "4' Height" at bounding box center [1050, 634] width 35 height 34
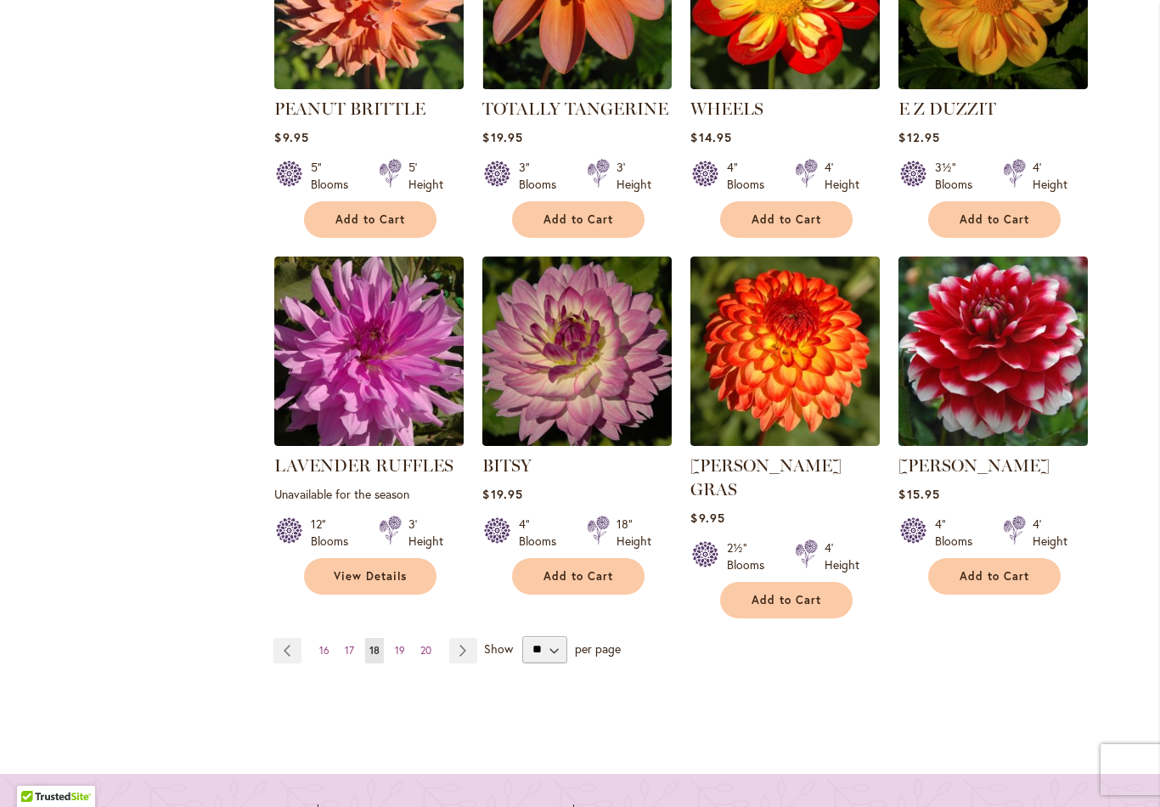
scroll to position [1529, 0]
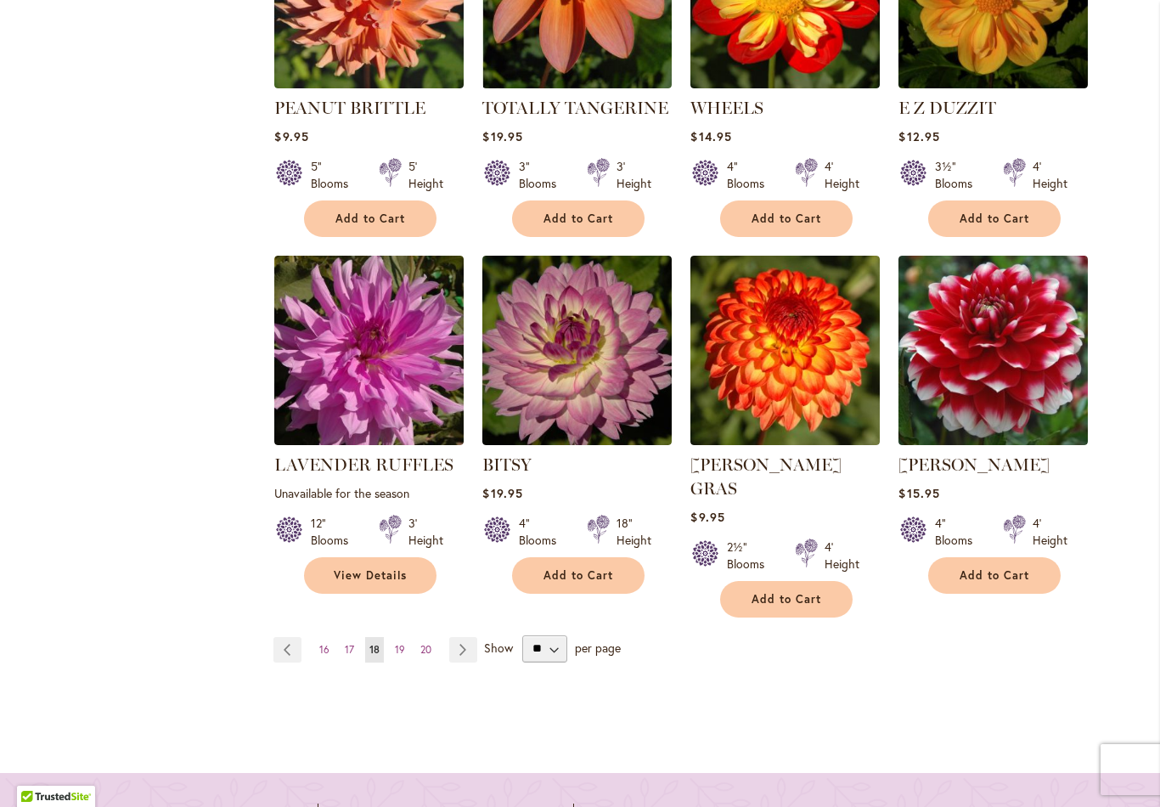
click at [462, 637] on link "Page Next" at bounding box center [463, 649] width 28 height 25
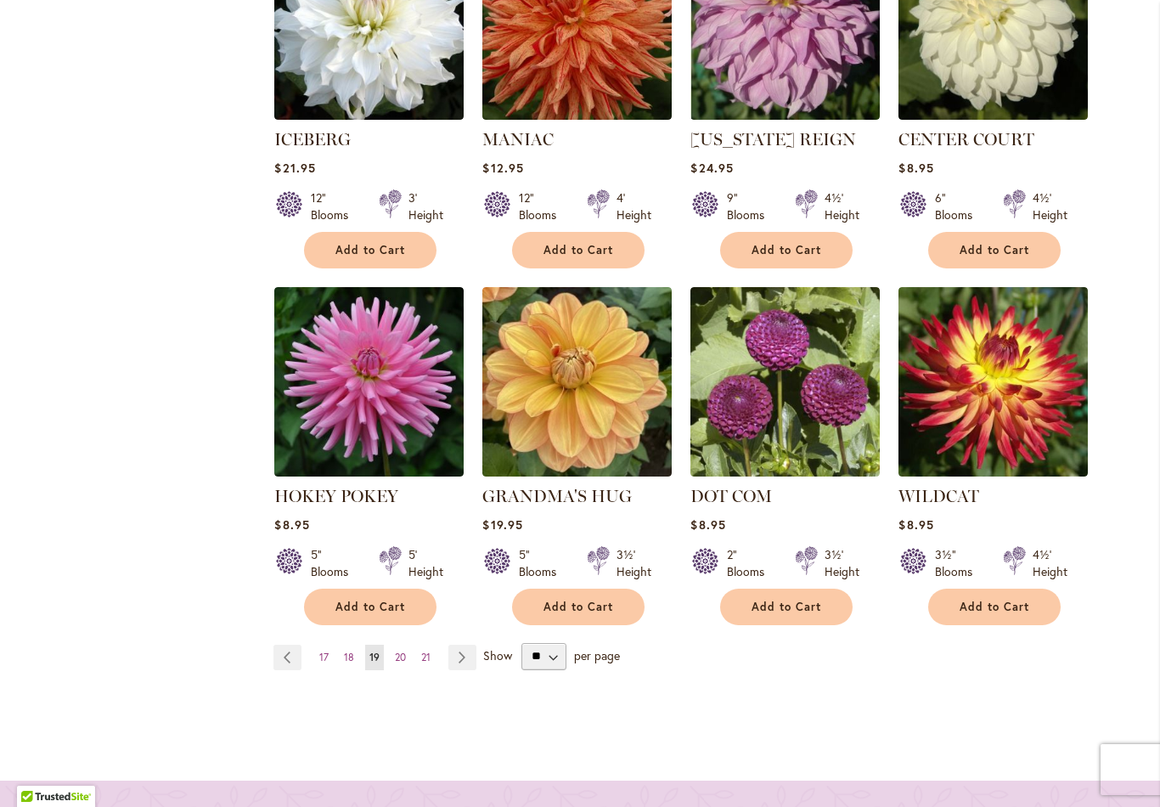
scroll to position [1475, 0]
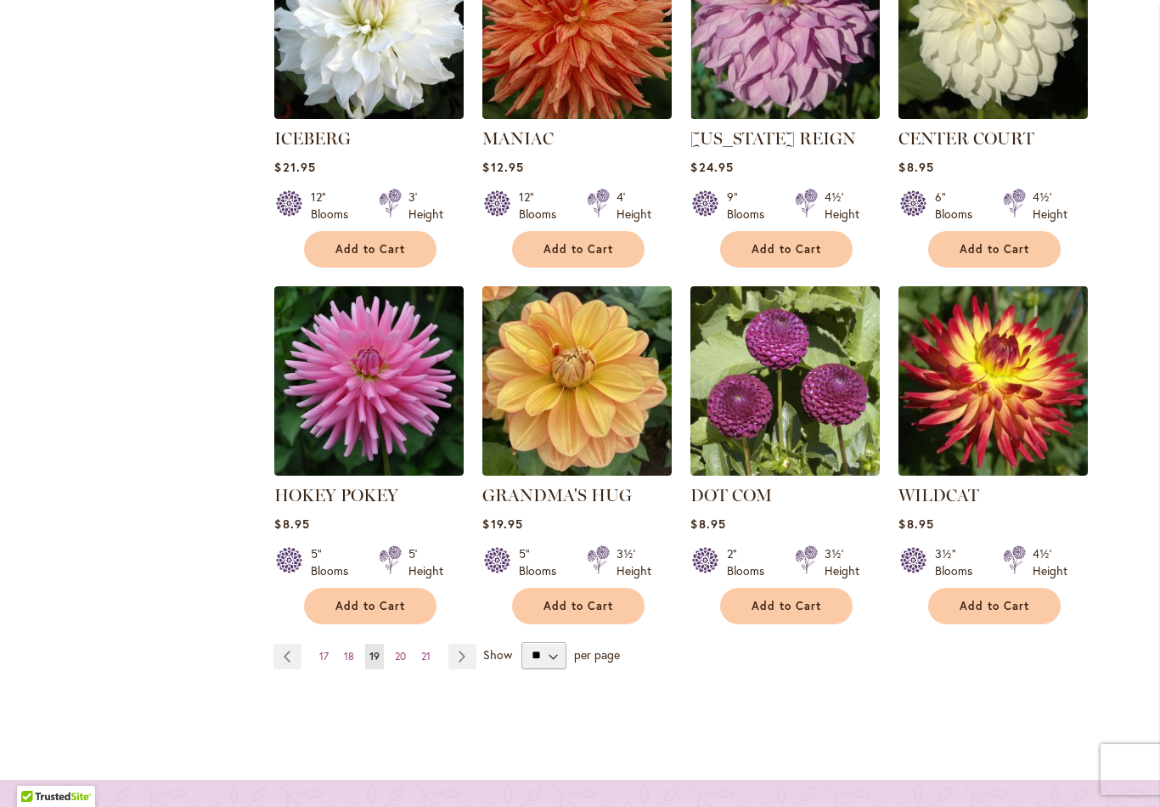
click at [460, 644] on link "Page Next" at bounding box center [462, 656] width 28 height 25
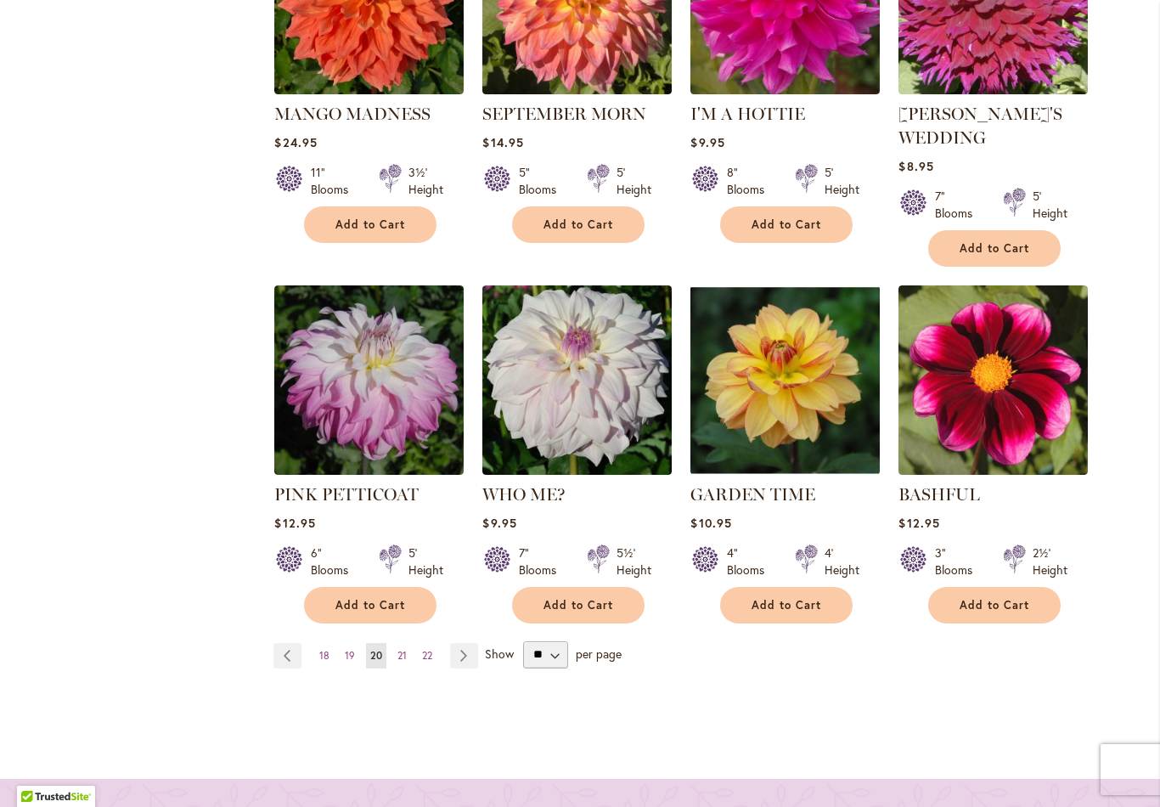
scroll to position [1533, 0]
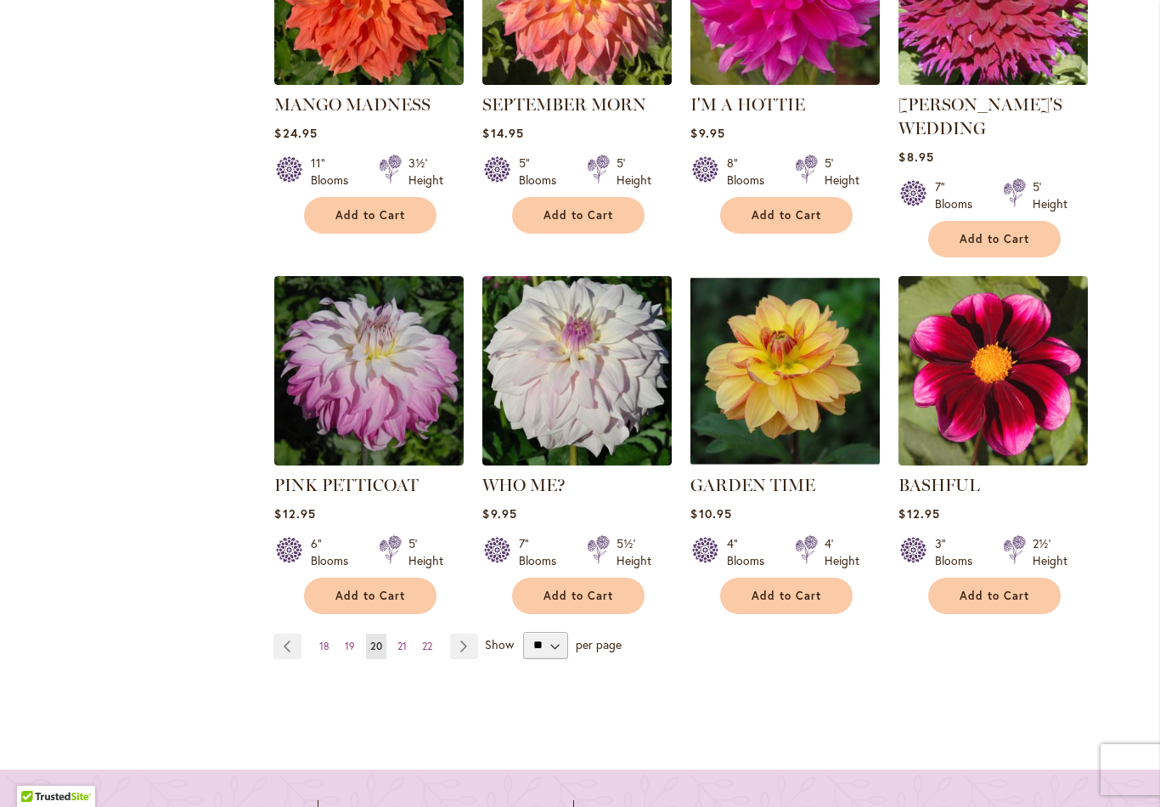
click at [464, 633] on link "Page Next" at bounding box center [464, 645] width 28 height 25
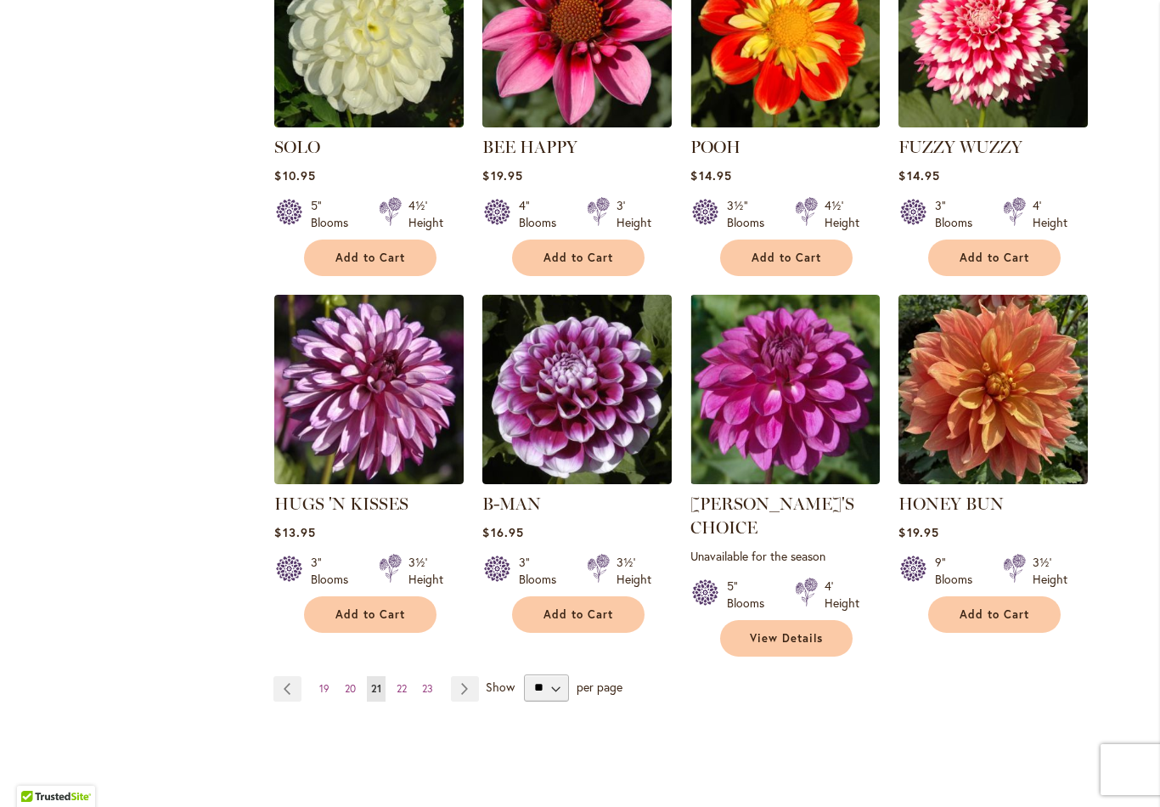
scroll to position [1491, 0]
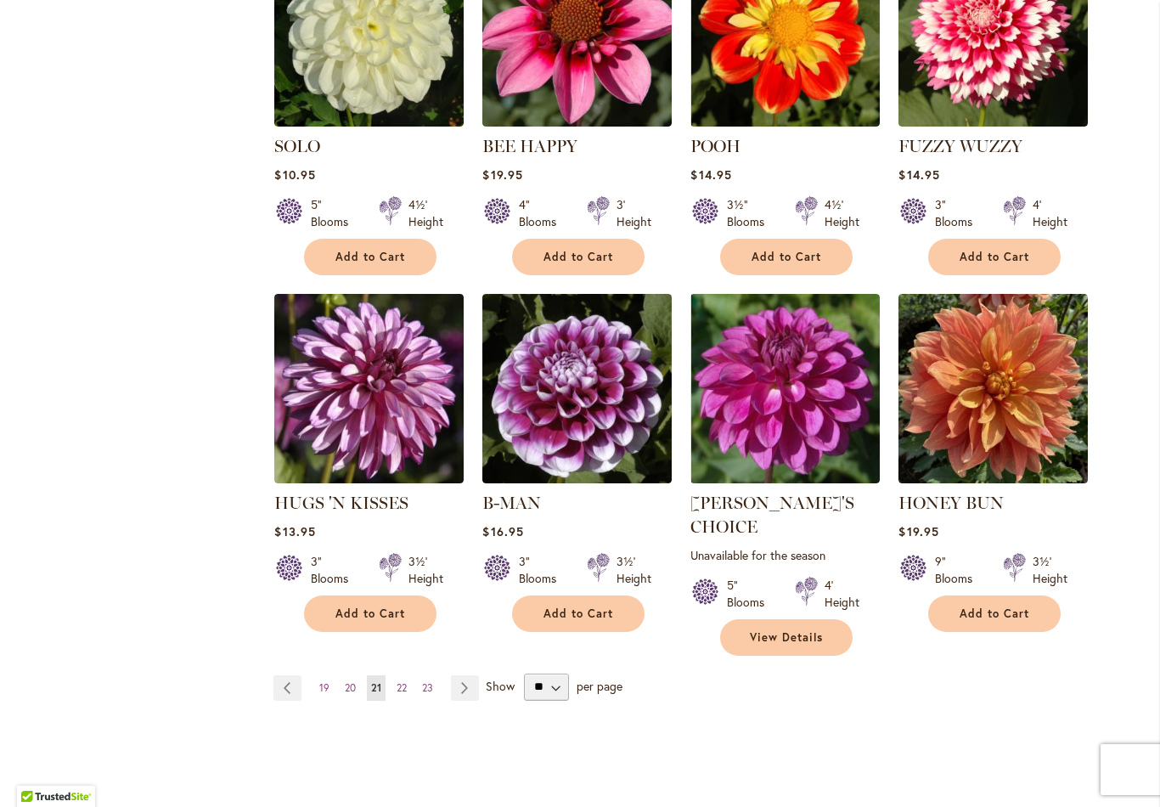
click at [407, 681] on span "22" at bounding box center [402, 687] width 10 height 13
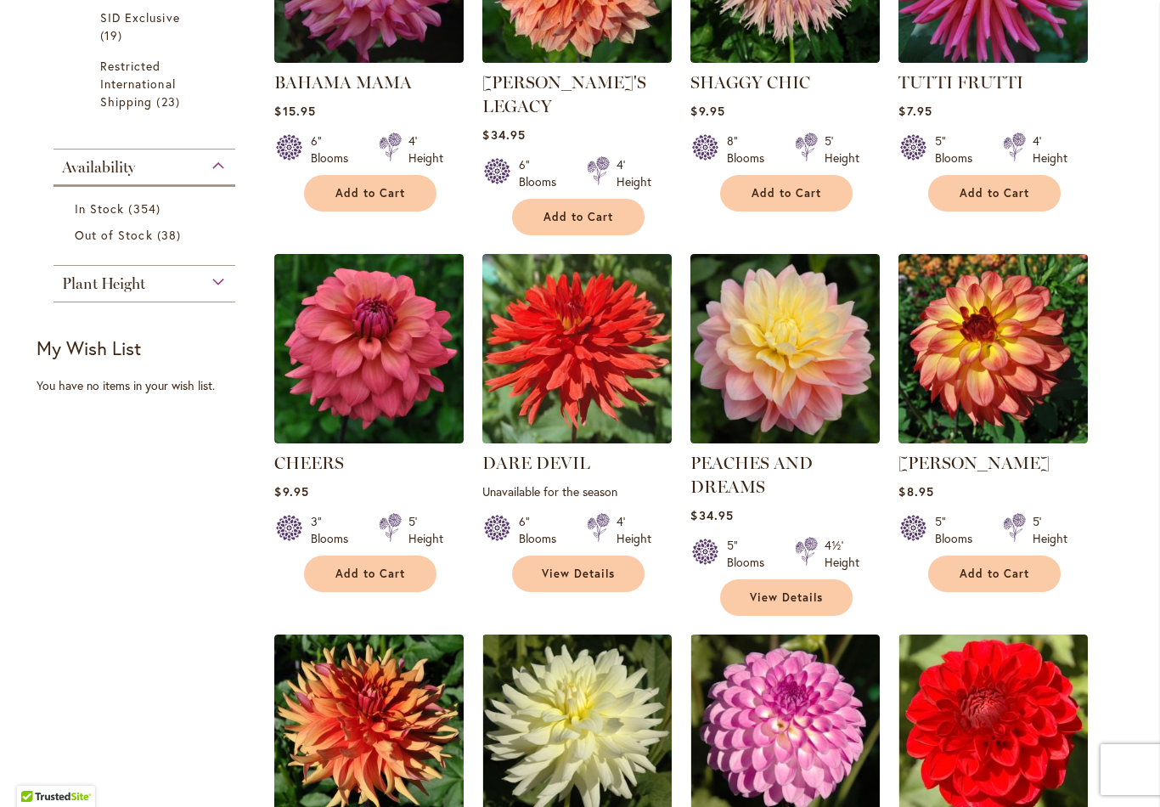
scroll to position [821, 0]
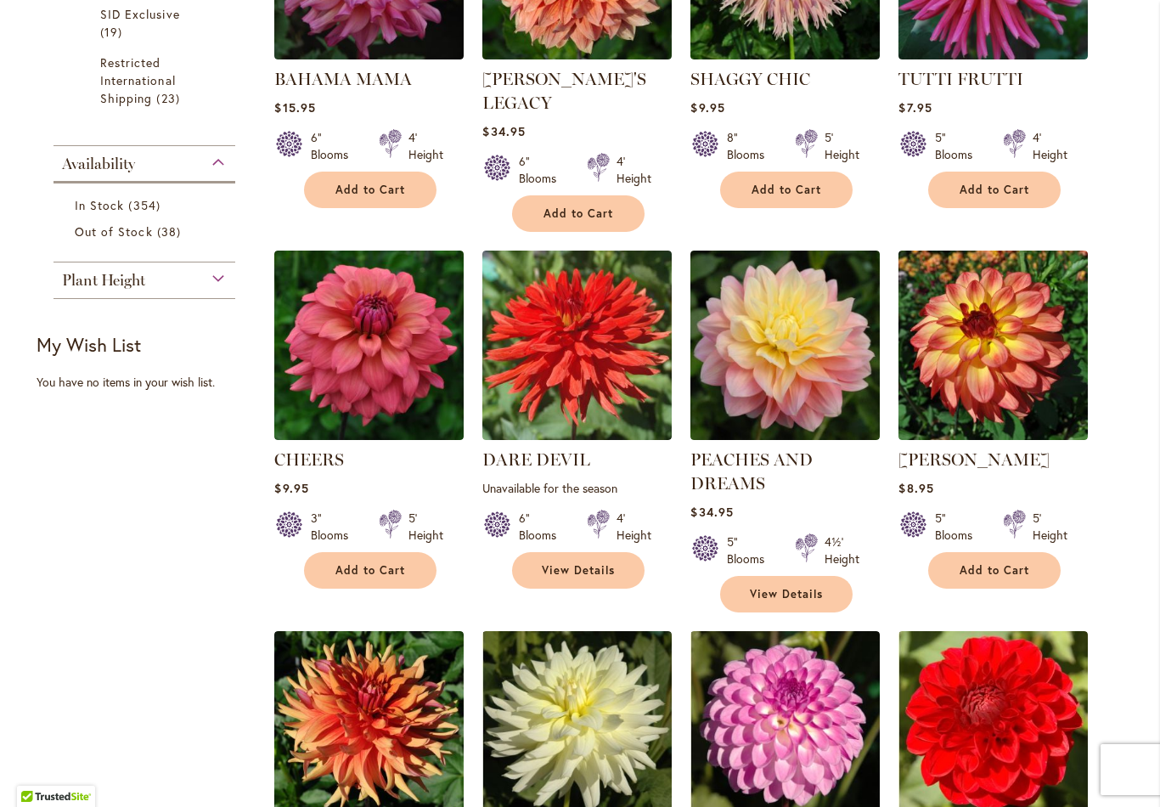
click at [1028, 535] on li "MAI TAI Rating: 98% 13 Reviews $8.95 5" Blooms 5' Height Add to Cart" at bounding box center [993, 431] width 191 height 363
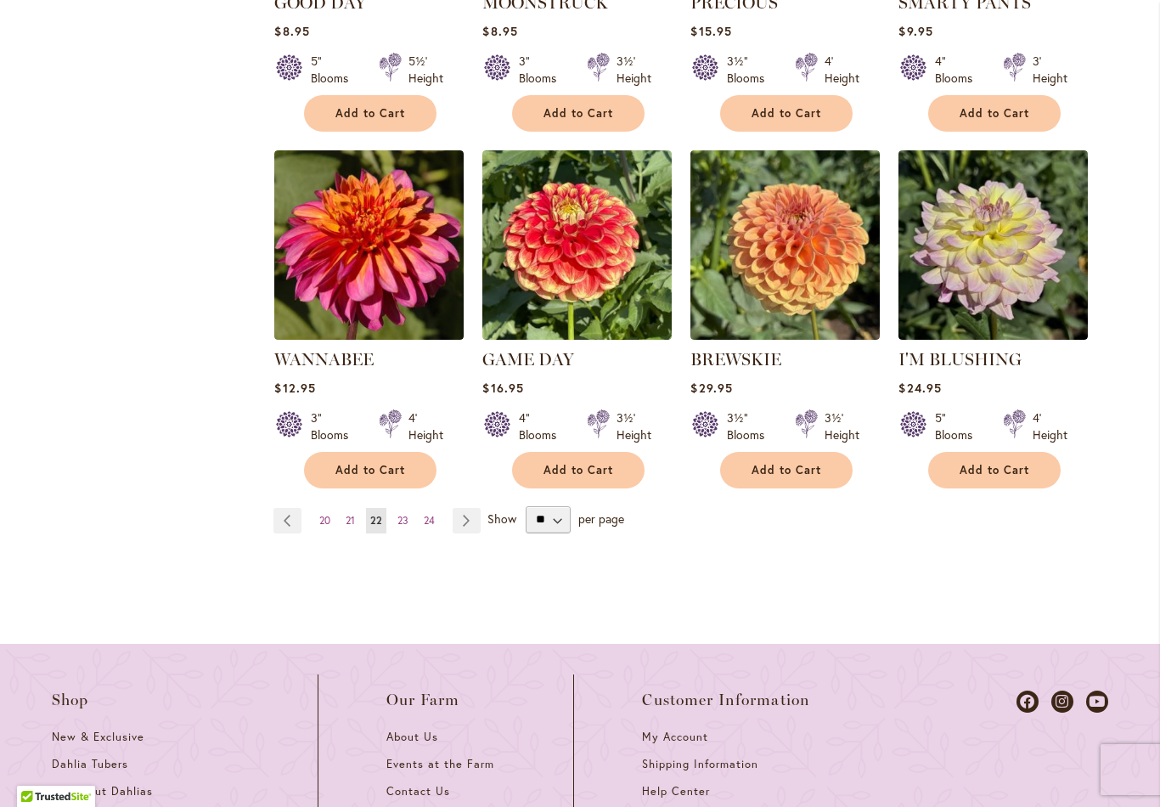
scroll to position [1670, 0]
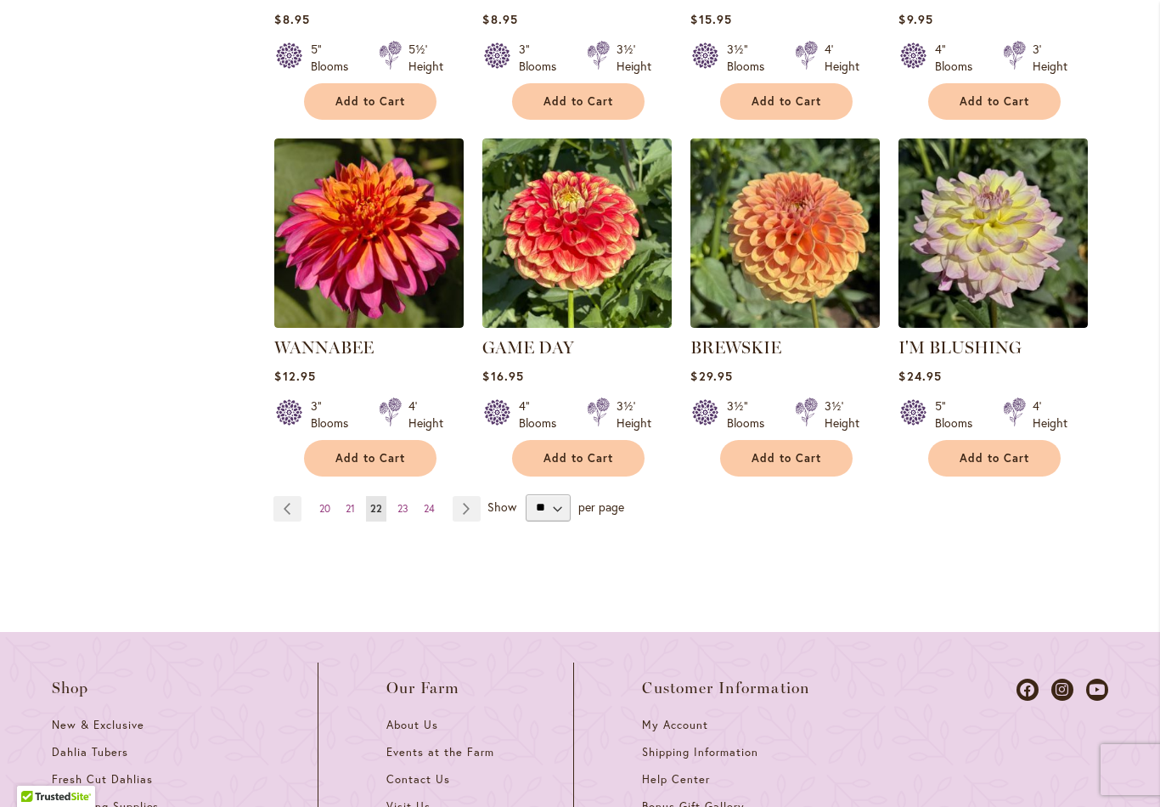
click at [472, 496] on link "Page Next" at bounding box center [467, 508] width 28 height 25
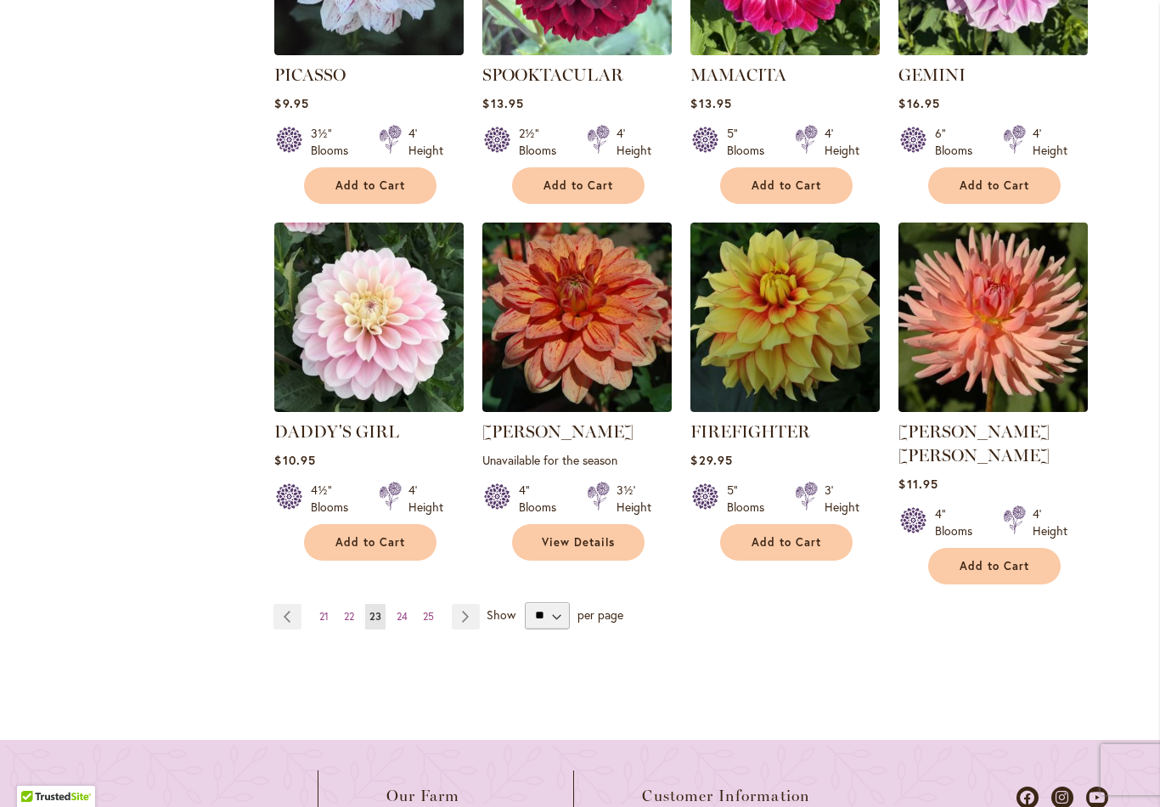
scroll to position [1597, 0]
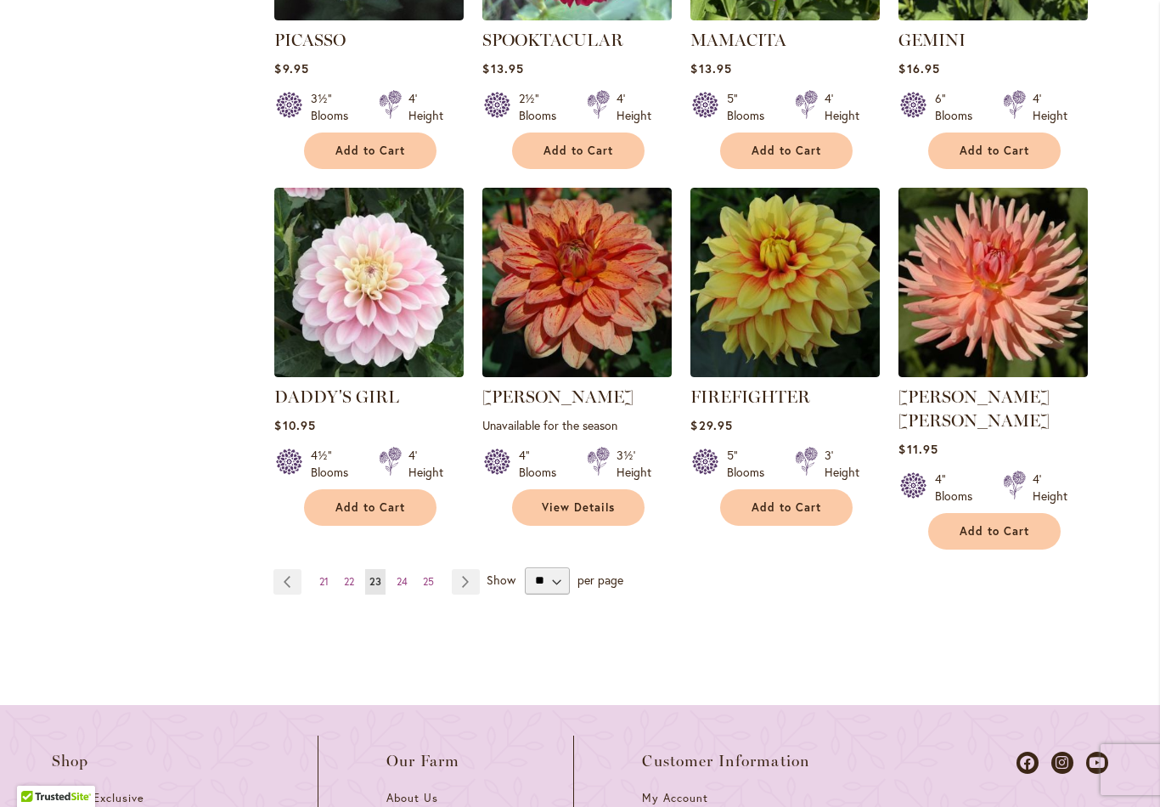
click at [470, 569] on link "Page Next" at bounding box center [466, 581] width 28 height 25
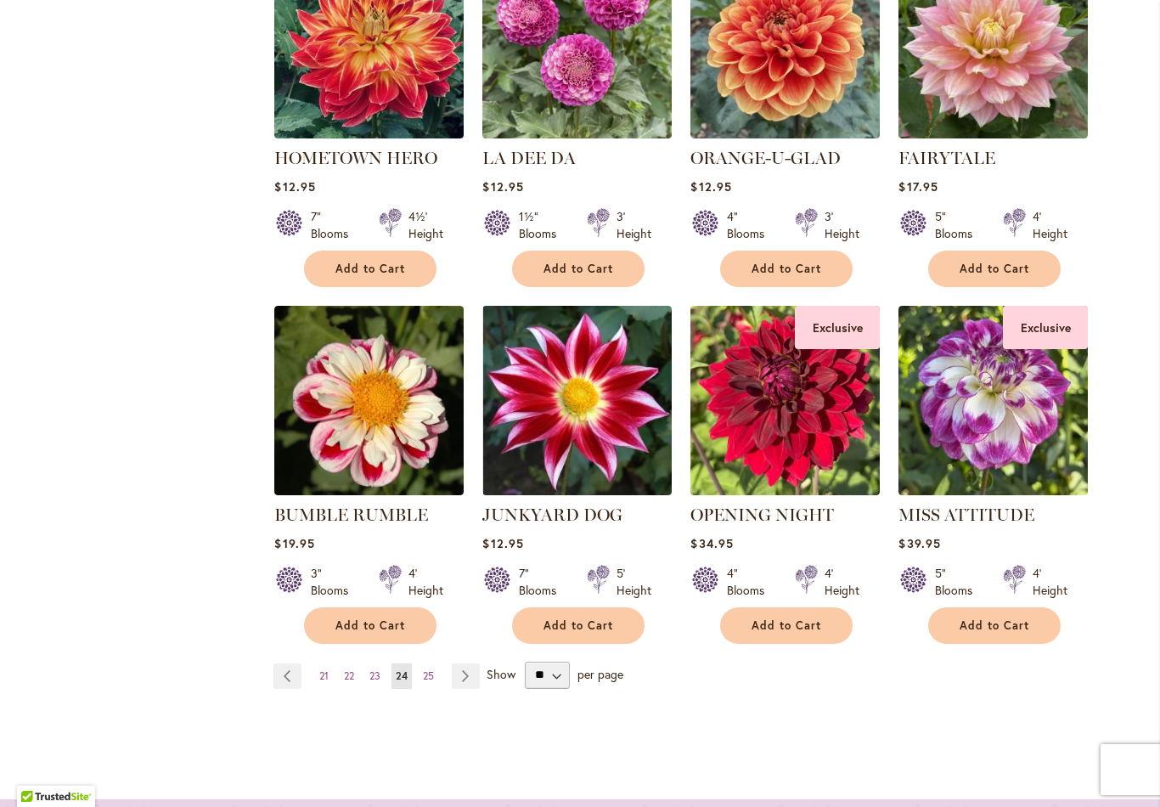
scroll to position [1456, 0]
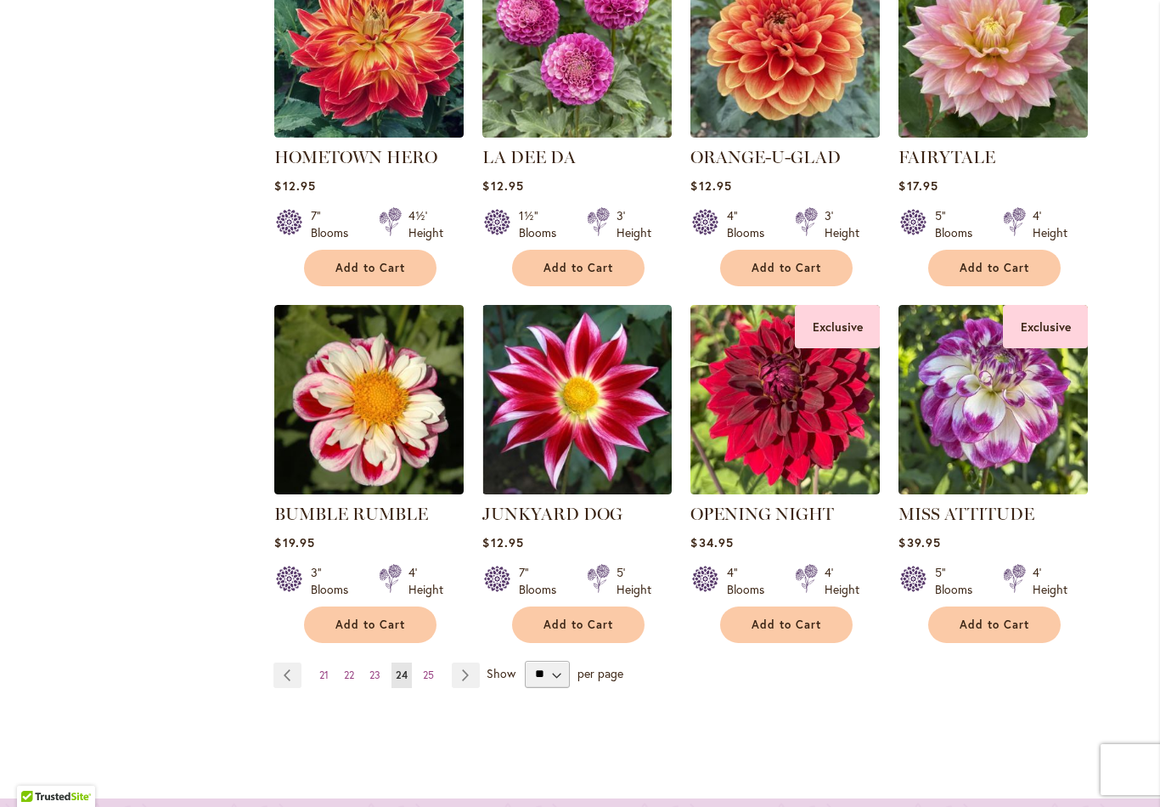
click at [466, 662] on link "Page Next" at bounding box center [466, 674] width 28 height 25
